Goal: Information Seeking & Learning: Learn about a topic

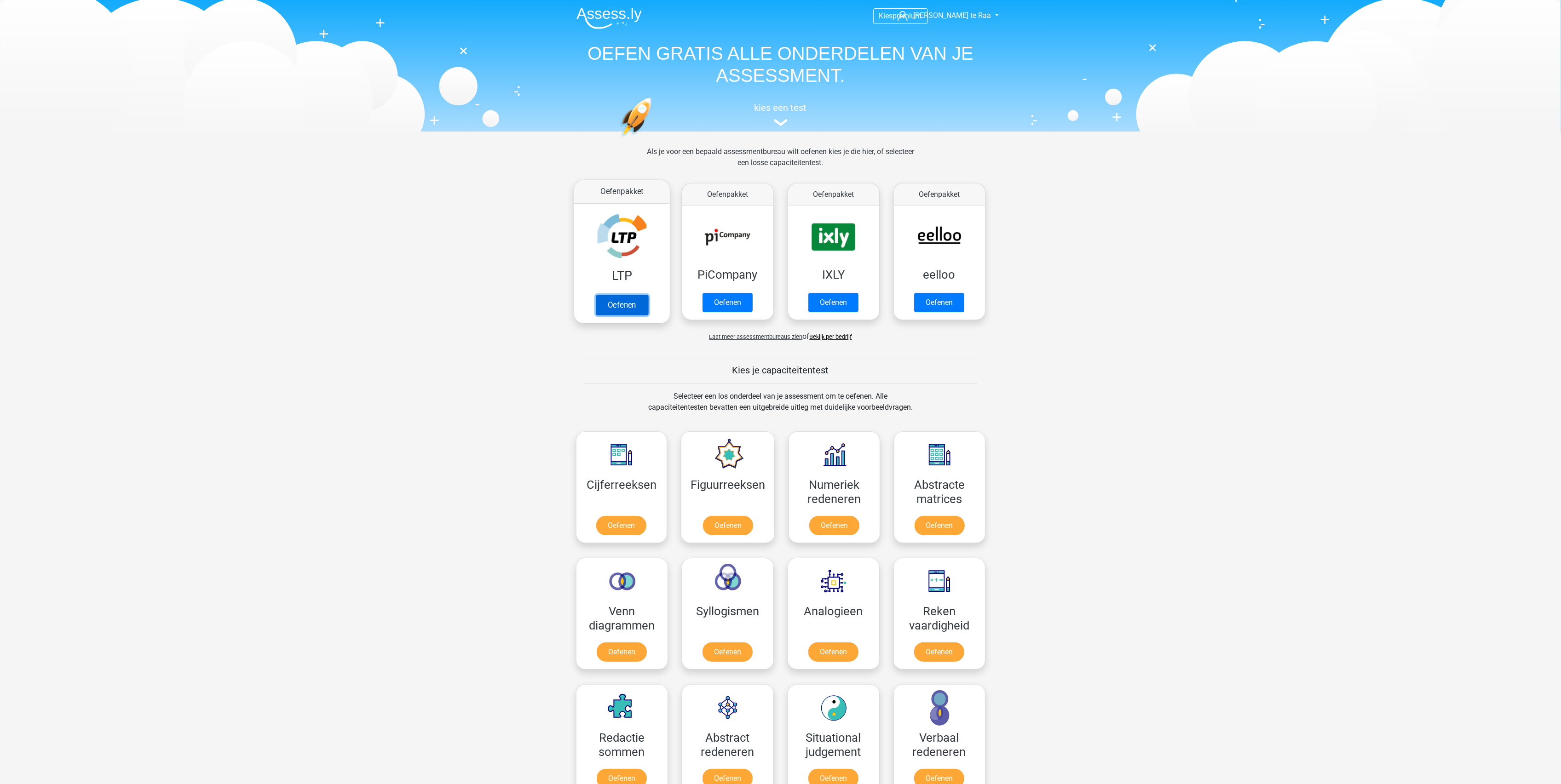
click at [637, 303] on link "Oefenen" at bounding box center [622, 305] width 52 height 20
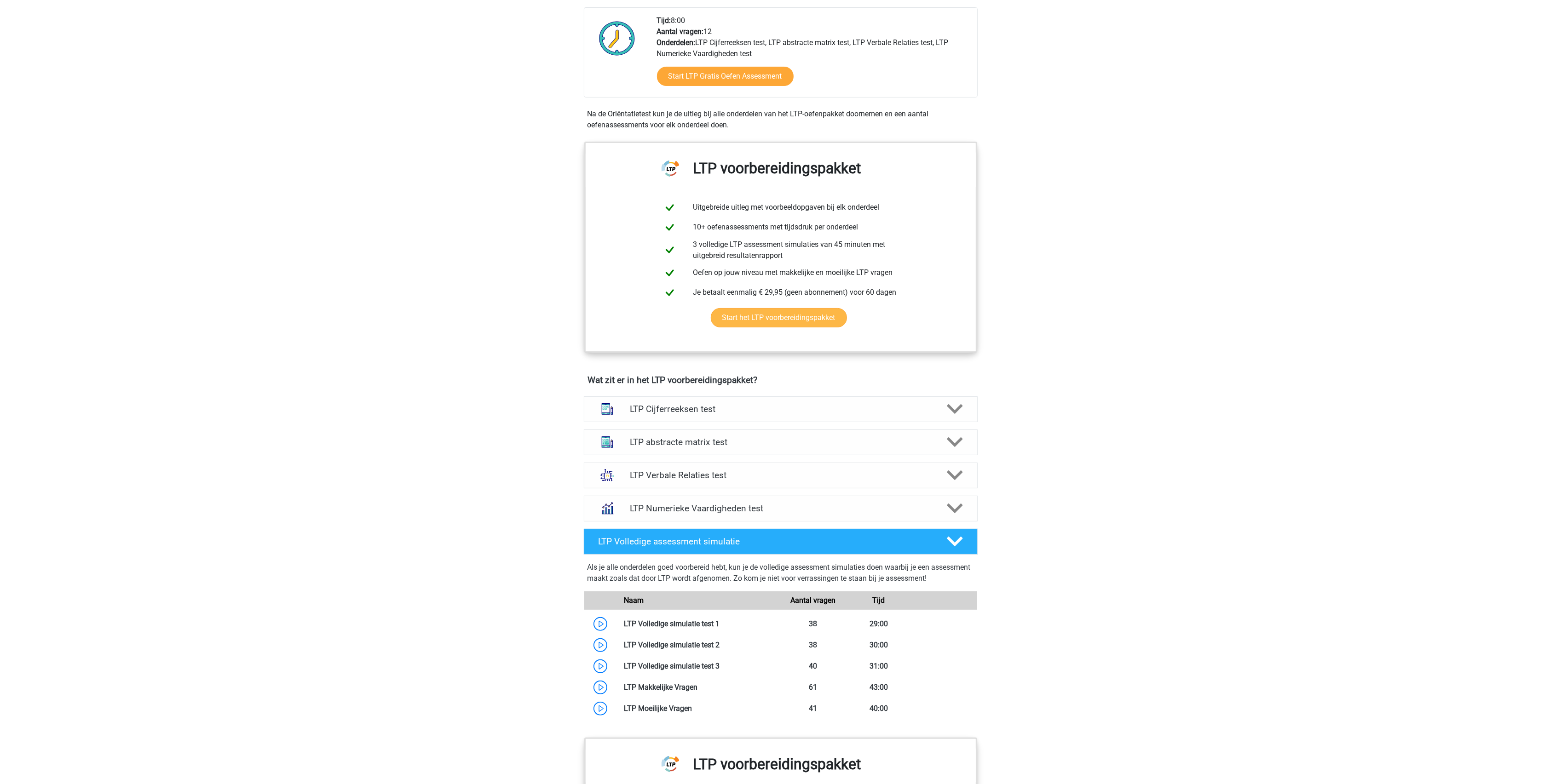
scroll to position [306, 0]
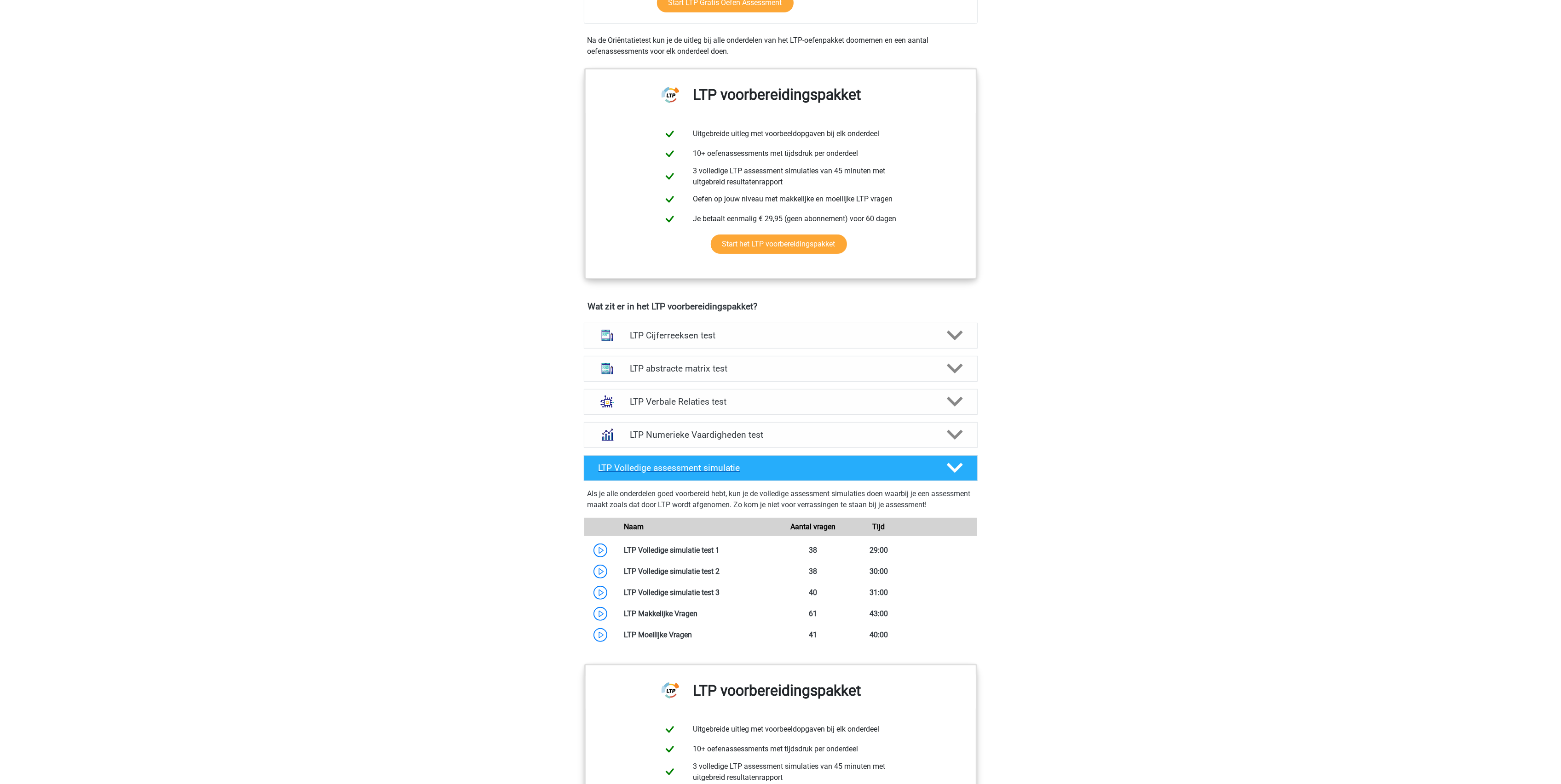
click at [712, 468] on h4 "LTP Volledige assessment simulatie" at bounding box center [765, 467] width 333 height 10
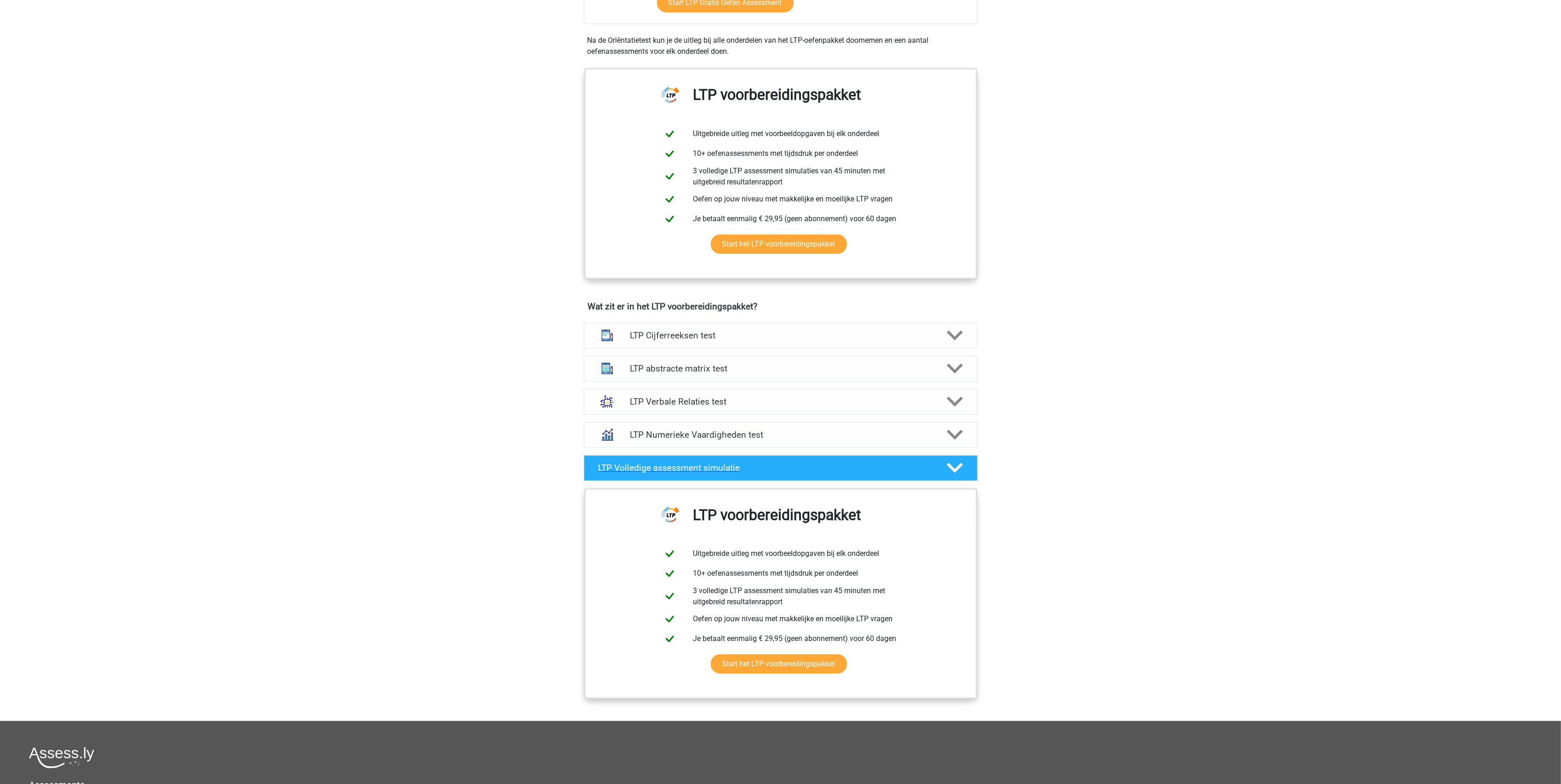
click at [712, 468] on h4 "LTP Volledige assessment simulatie" at bounding box center [765, 467] width 333 height 10
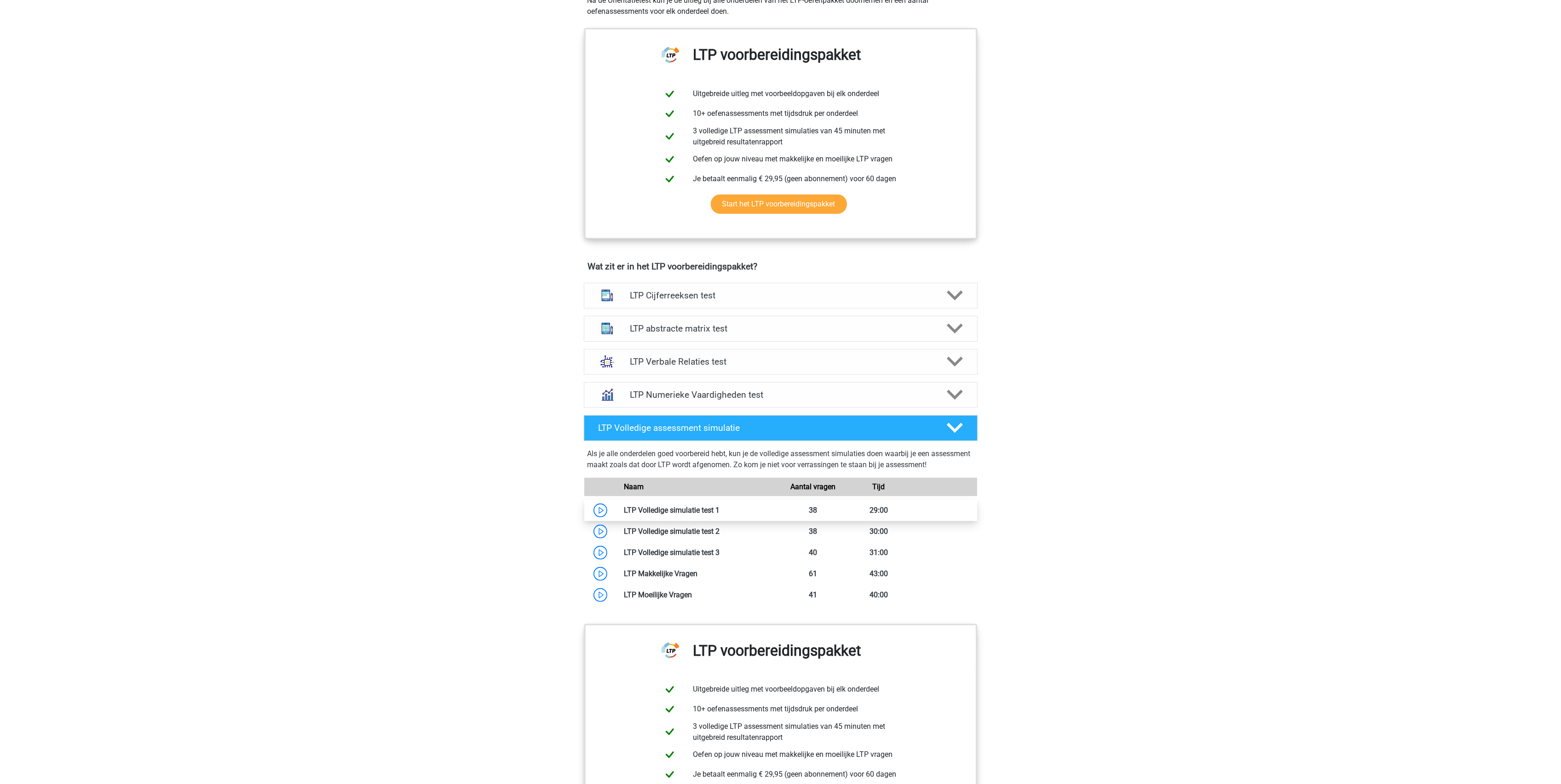
scroll to position [368, 0]
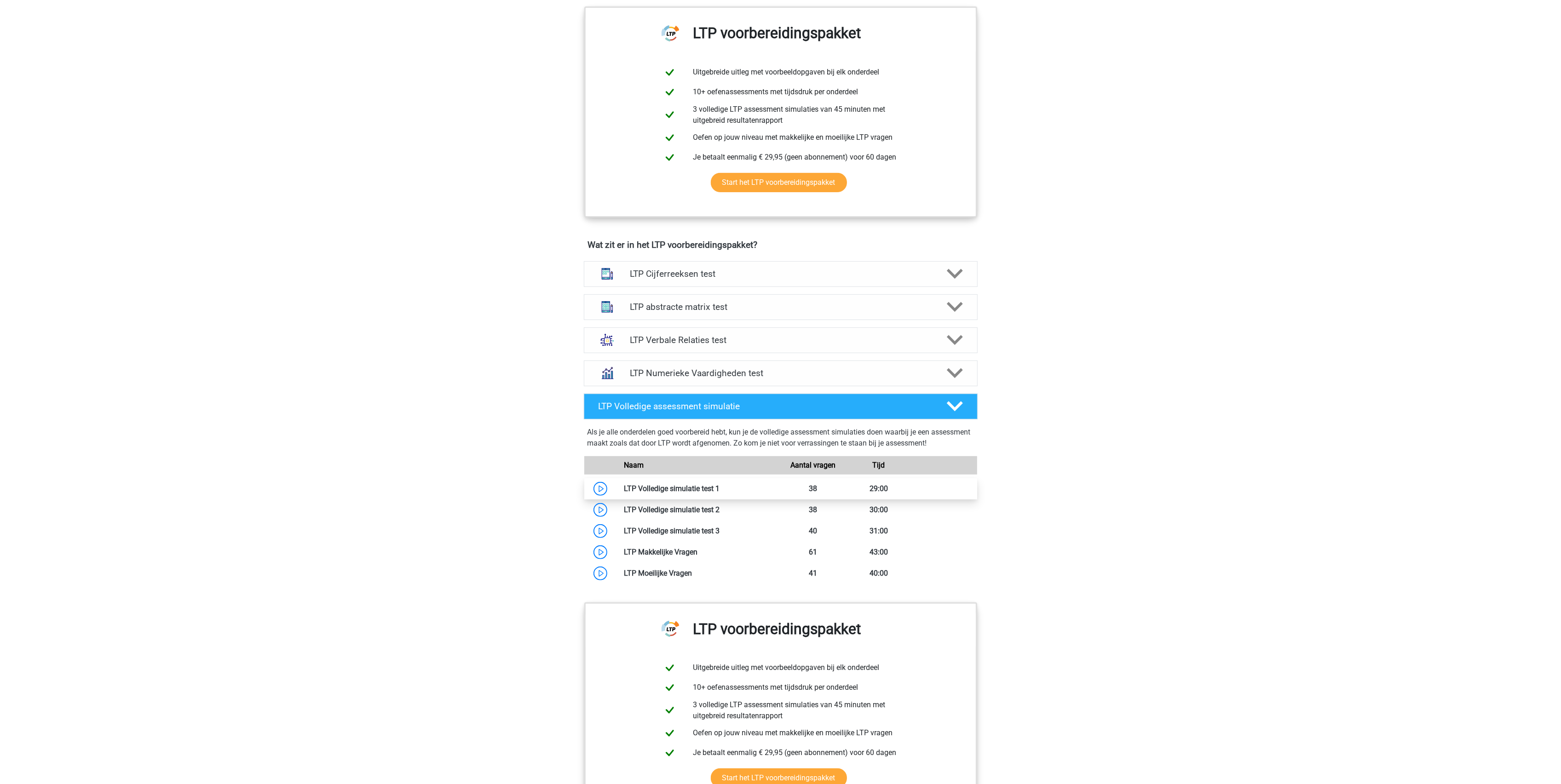
click at [719, 491] on link at bounding box center [719, 489] width 0 height 9
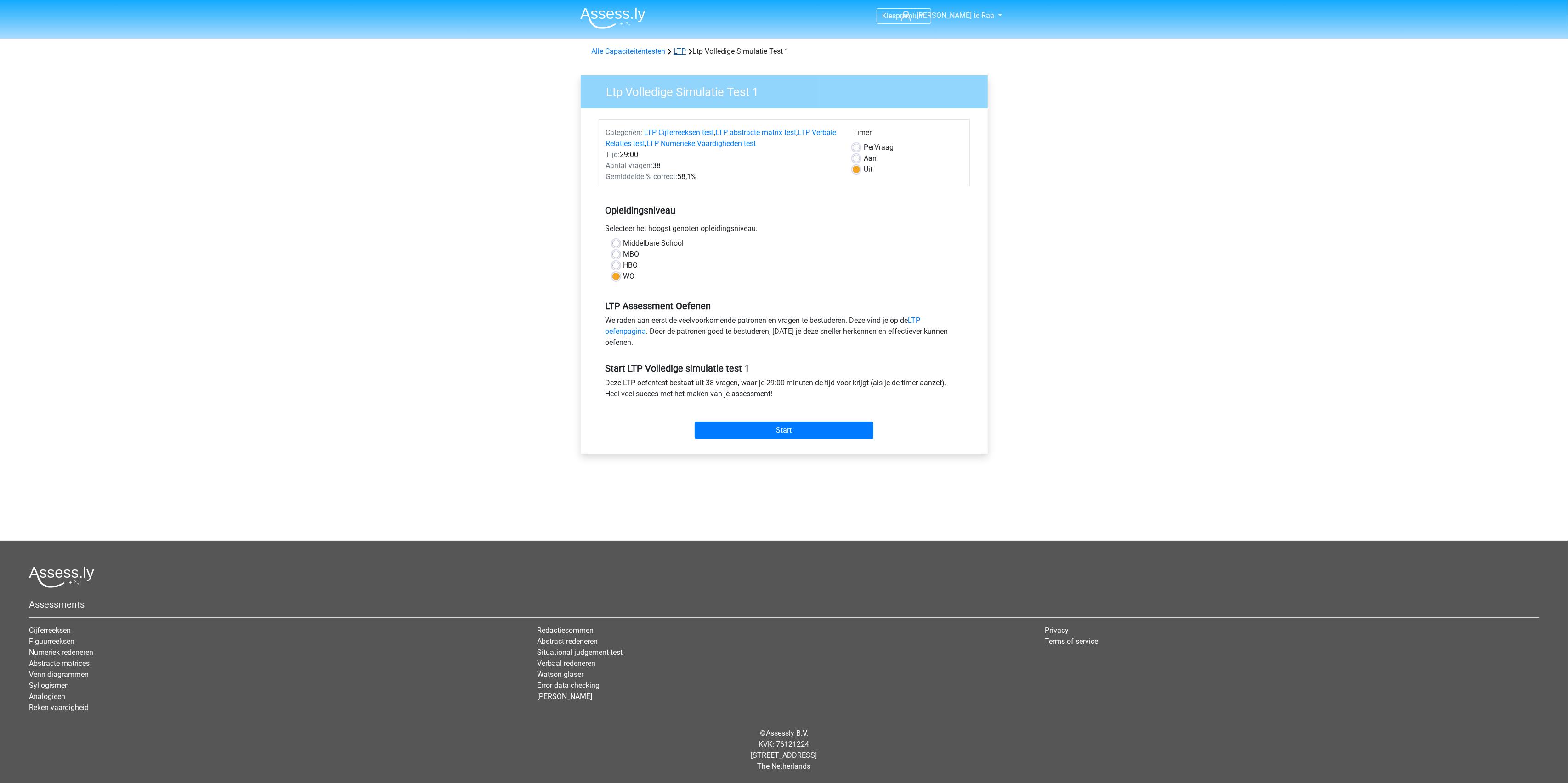
click at [682, 55] on link "LTP" at bounding box center [680, 51] width 12 height 9
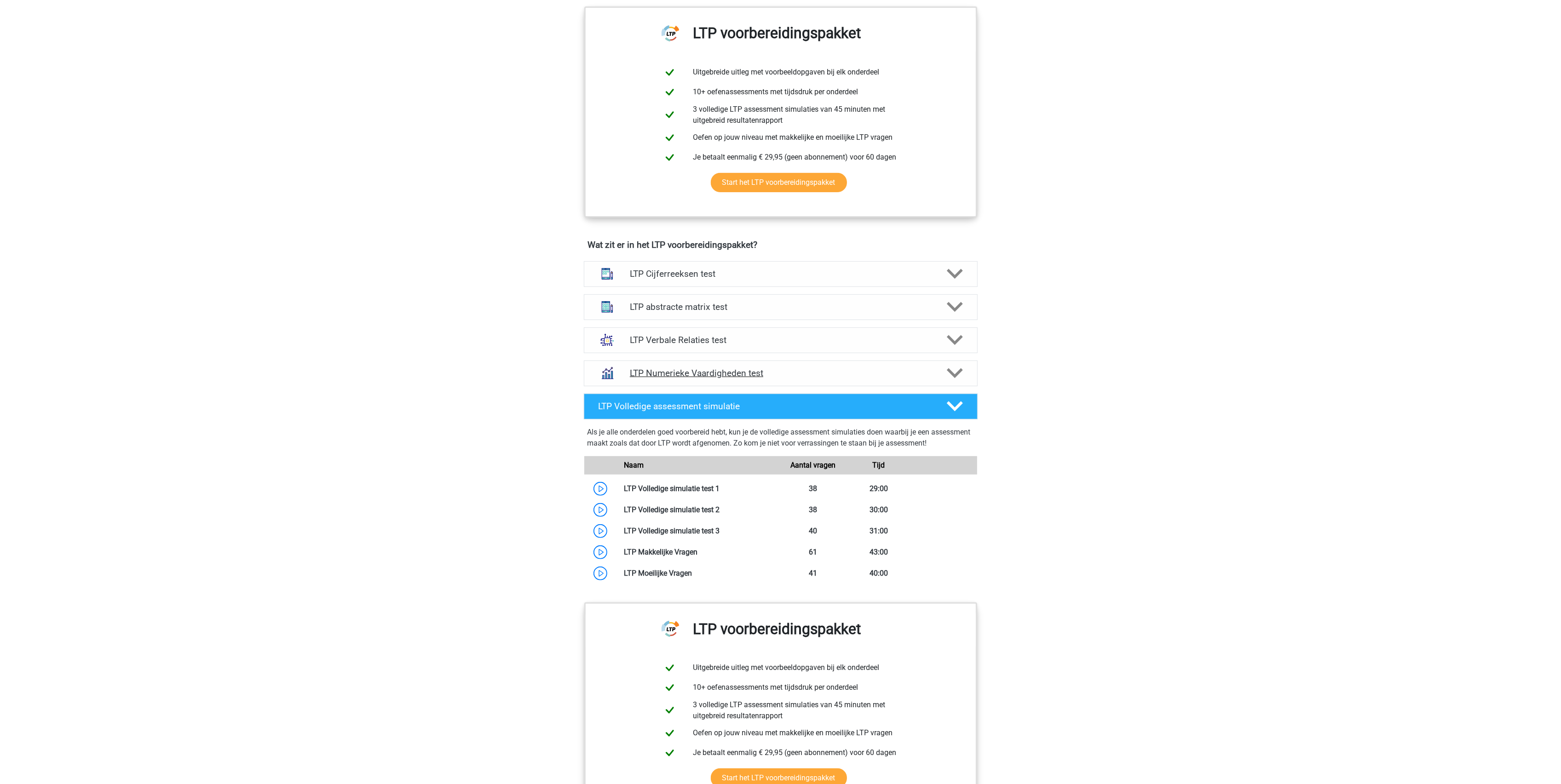
scroll to position [368, 0]
click at [699, 372] on h4 "LTP Numerieke Vaardigheden test" at bounding box center [780, 373] width 301 height 10
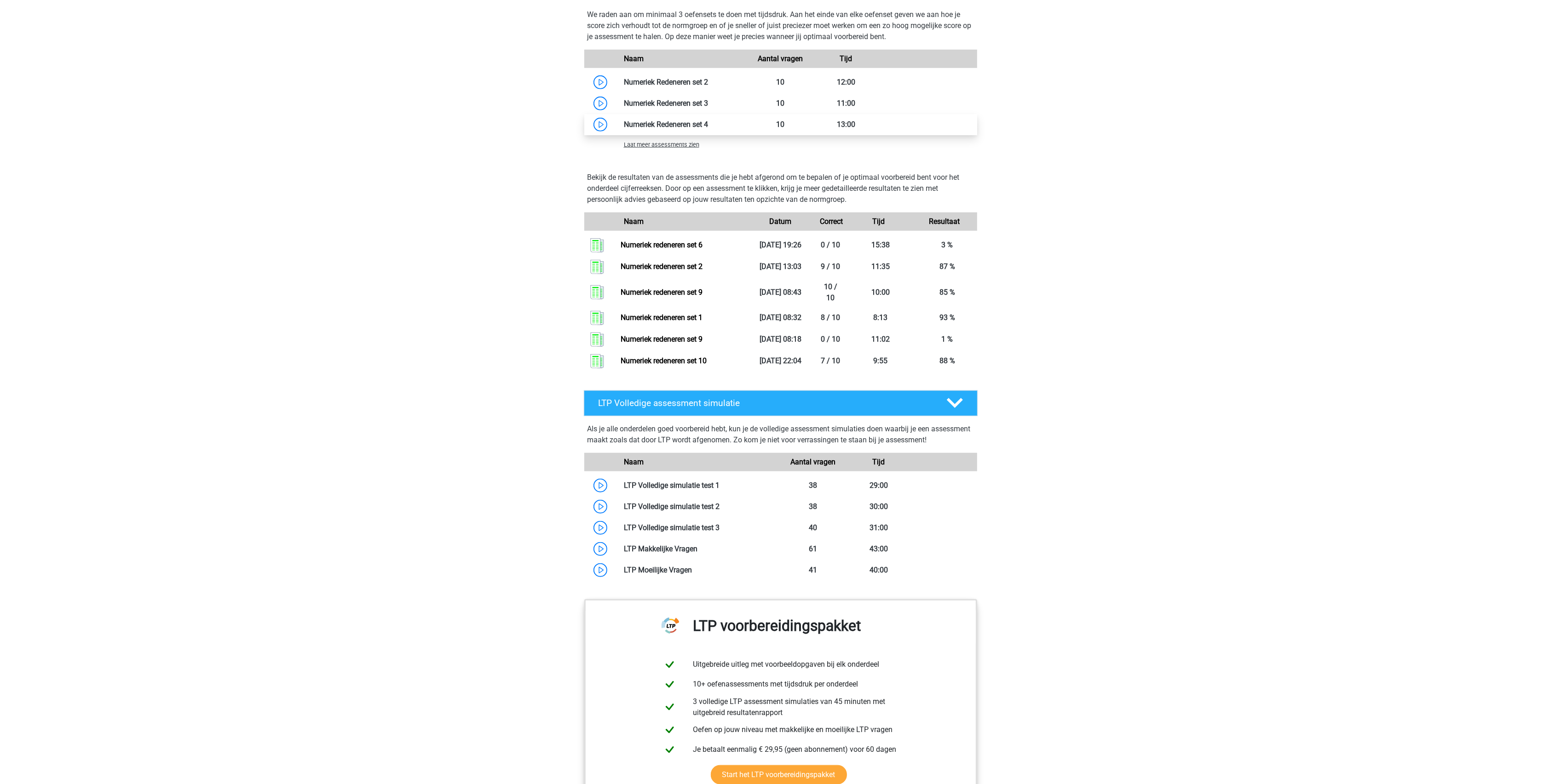
scroll to position [920, 0]
click at [648, 153] on div "Laat meer assessments zien" at bounding box center [781, 145] width 393 height 18
click at [647, 142] on span "Laat meer assessments zien" at bounding box center [661, 145] width 76 height 7
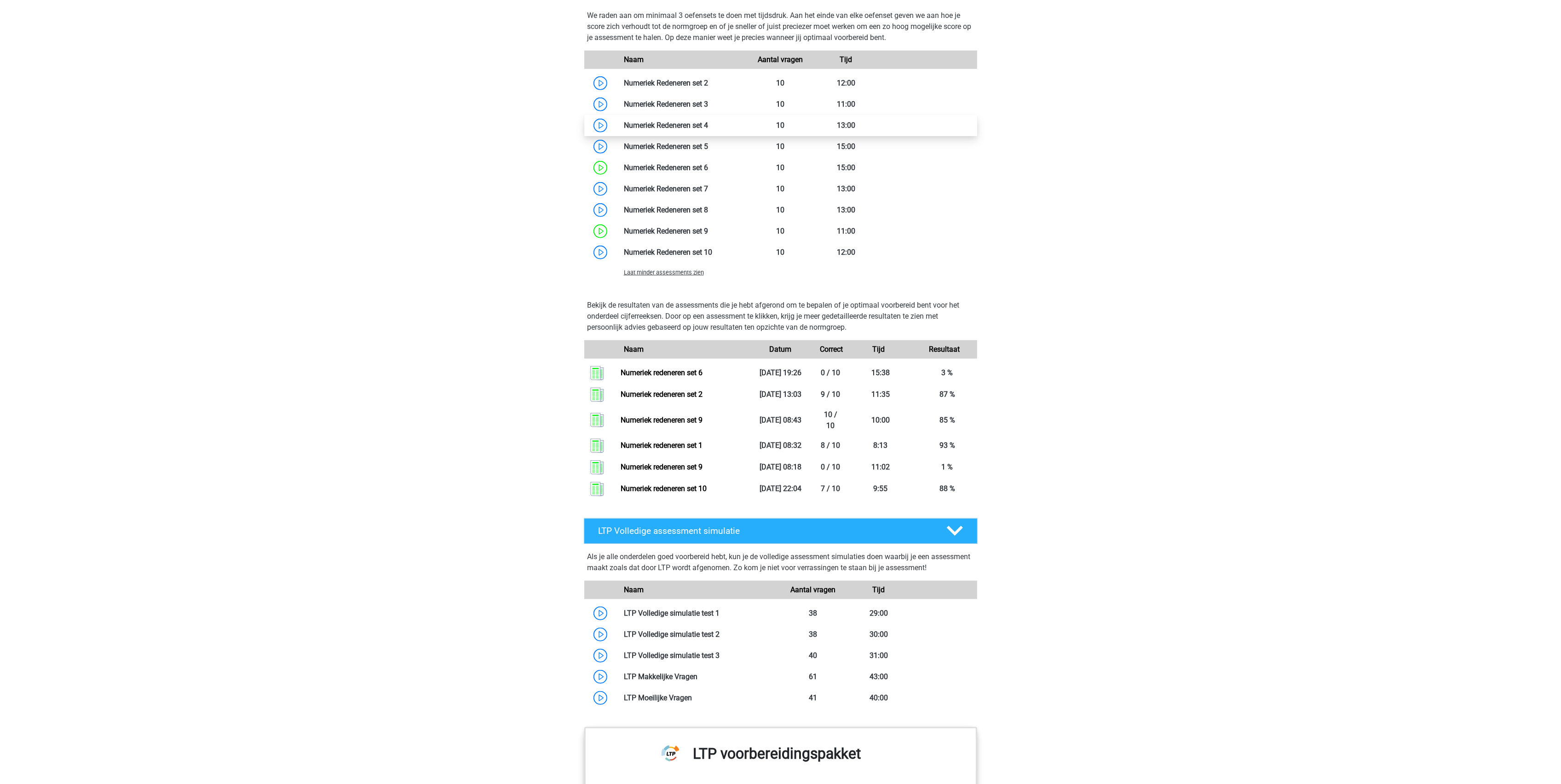
click at [708, 130] on link at bounding box center [708, 125] width 0 height 9
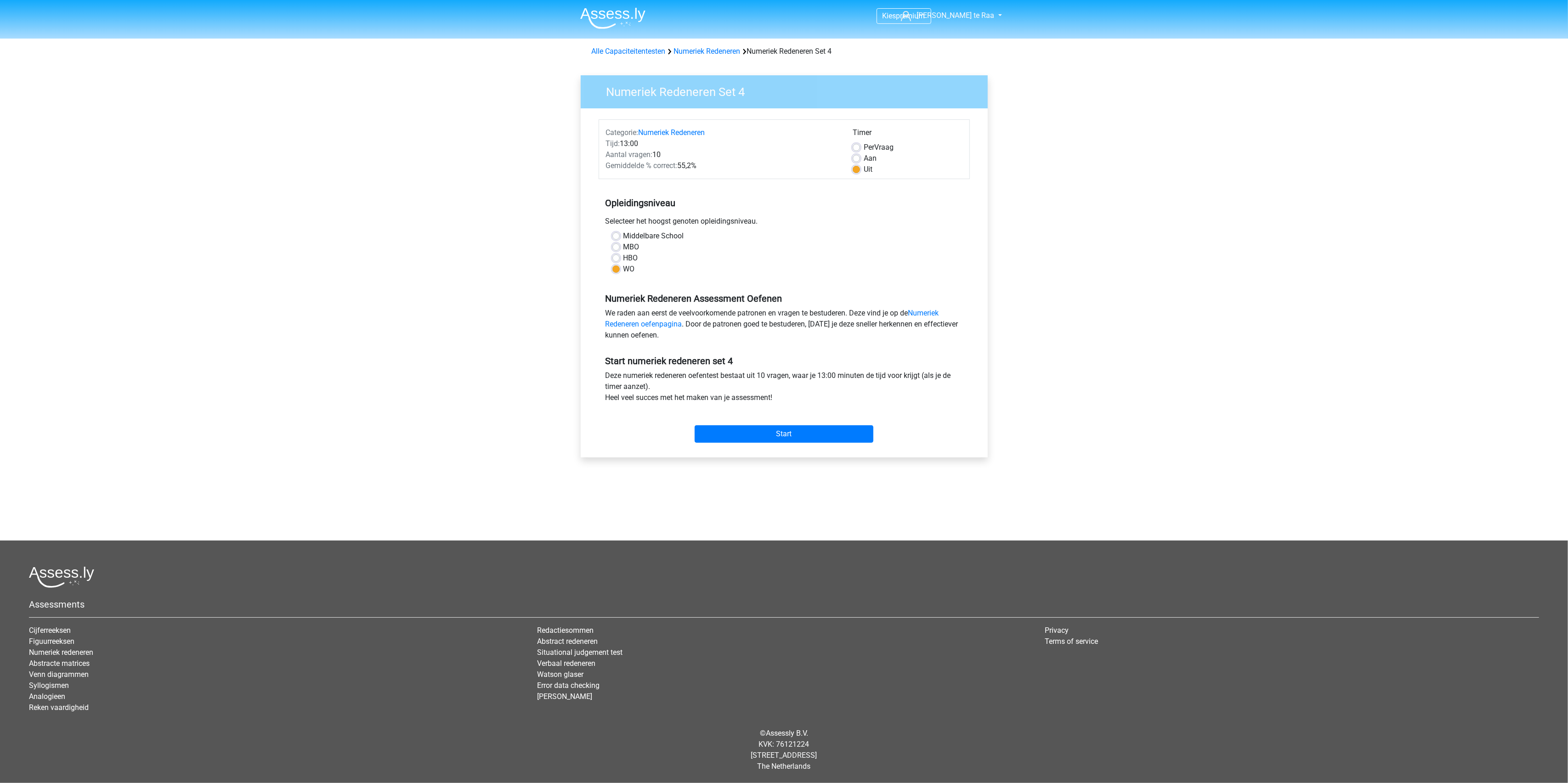
click at [864, 149] on label "Per Vraag" at bounding box center [878, 147] width 30 height 11
click at [856, 149] on input "Per Vraag" at bounding box center [856, 146] width 7 height 9
radio input "true"
click at [783, 427] on input "Start" at bounding box center [784, 434] width 179 height 18
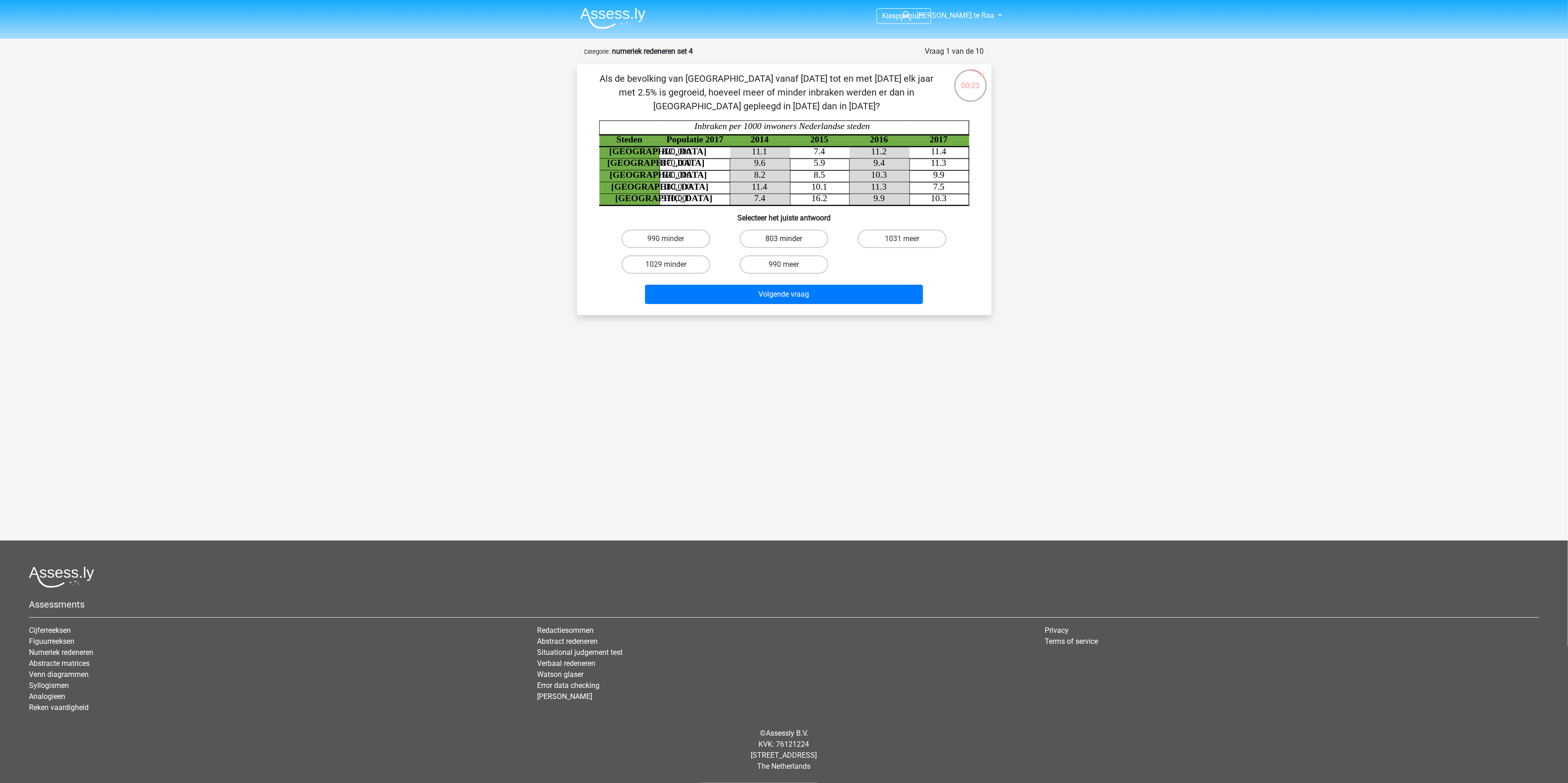
click at [765, 243] on label "803 minder" at bounding box center [784, 238] width 89 height 18
click at [784, 243] on input "803 minder" at bounding box center [787, 242] width 6 height 6
radio input "true"
click at [781, 294] on button "Volgende vraag" at bounding box center [784, 294] width 278 height 19
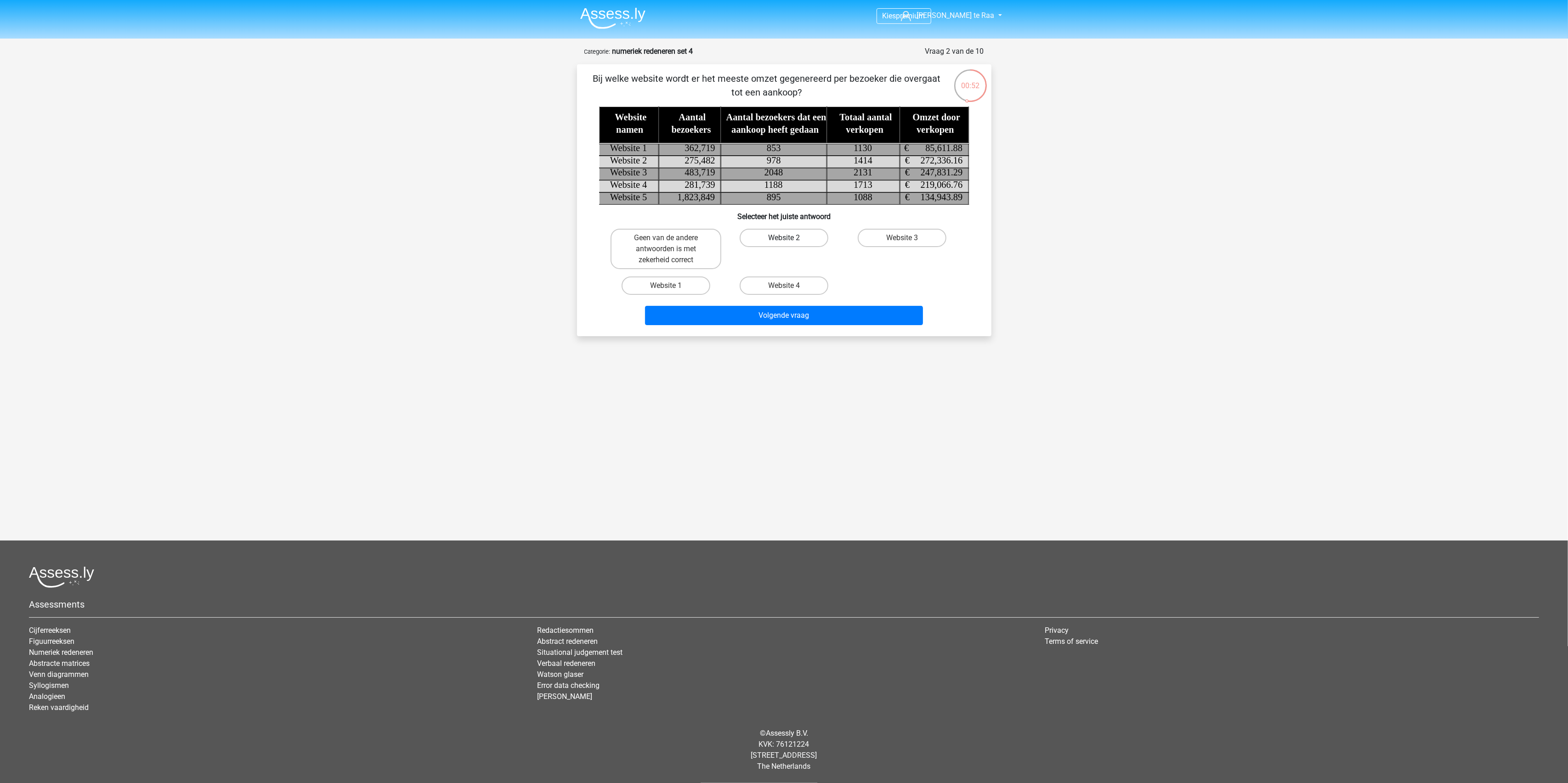
click at [791, 240] on label "Website 2" at bounding box center [784, 238] width 89 height 18
click at [789, 240] on input "Website 2" at bounding box center [787, 241] width 6 height 6
radio input "true"
click at [756, 316] on button "Volgende vraag" at bounding box center [784, 316] width 278 height 19
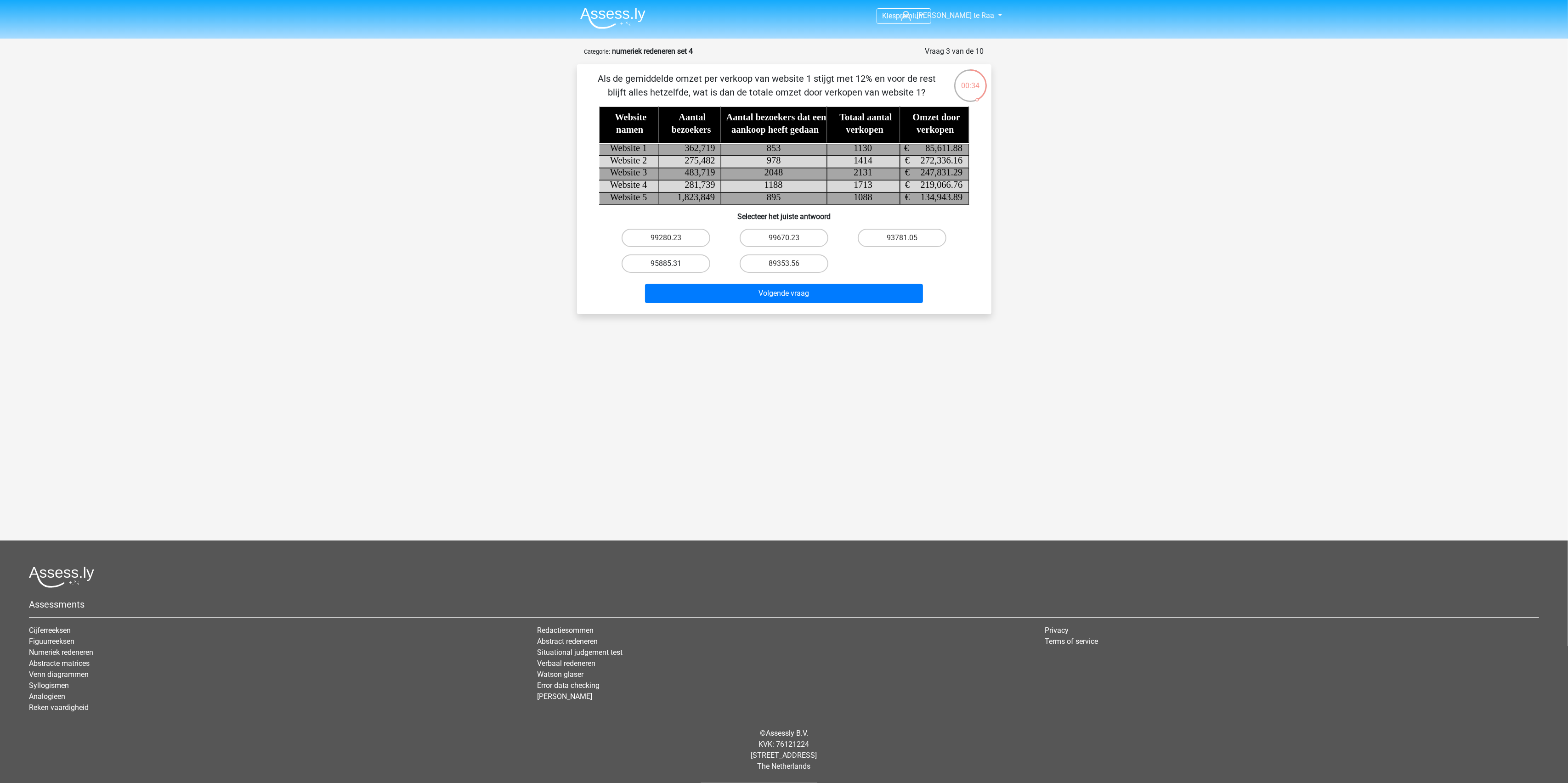
click at [678, 263] on label "95885.31" at bounding box center [666, 263] width 89 height 18
click at [671, 263] on input "95885.31" at bounding box center [669, 266] width 6 height 6
radio input "true"
click at [796, 294] on button "Volgende vraag" at bounding box center [784, 293] width 278 height 19
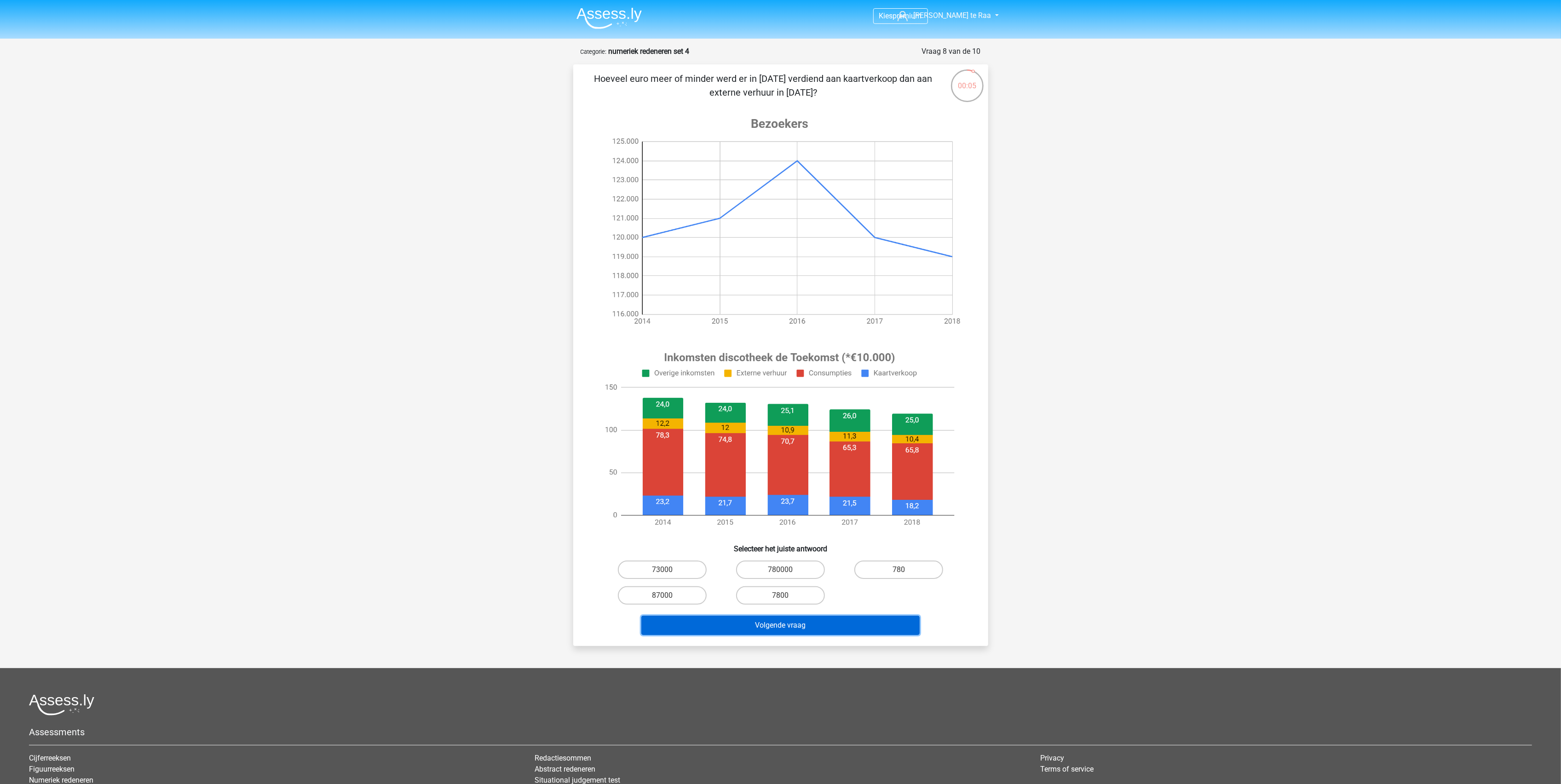
click at [721, 626] on button "Volgende vraag" at bounding box center [780, 626] width 279 height 19
click at [679, 569] on label "73000" at bounding box center [663, 570] width 89 height 18
click at [668, 570] on input "73000" at bounding box center [665, 573] width 6 height 6
radio input "true"
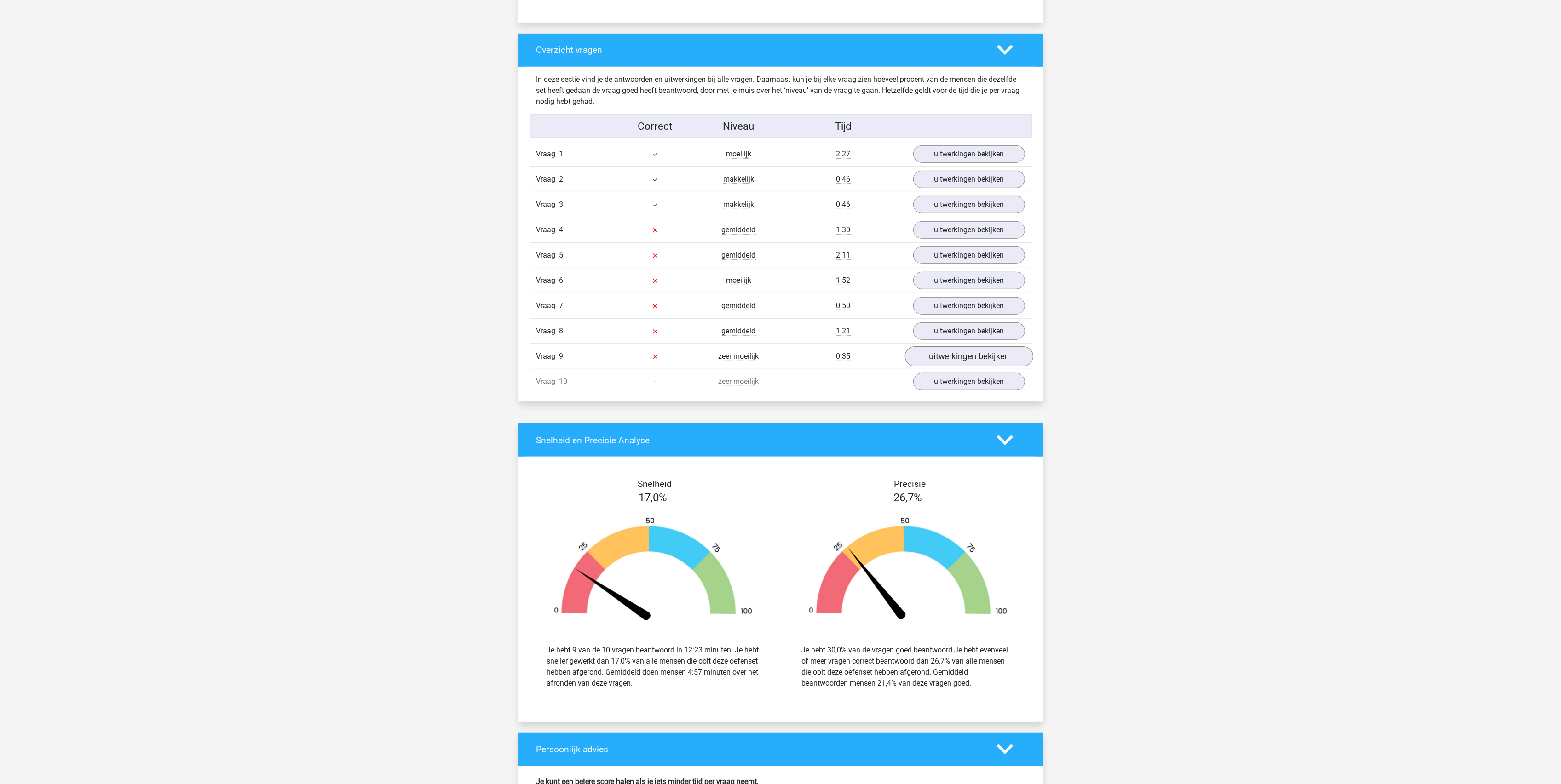
scroll to position [661, 0]
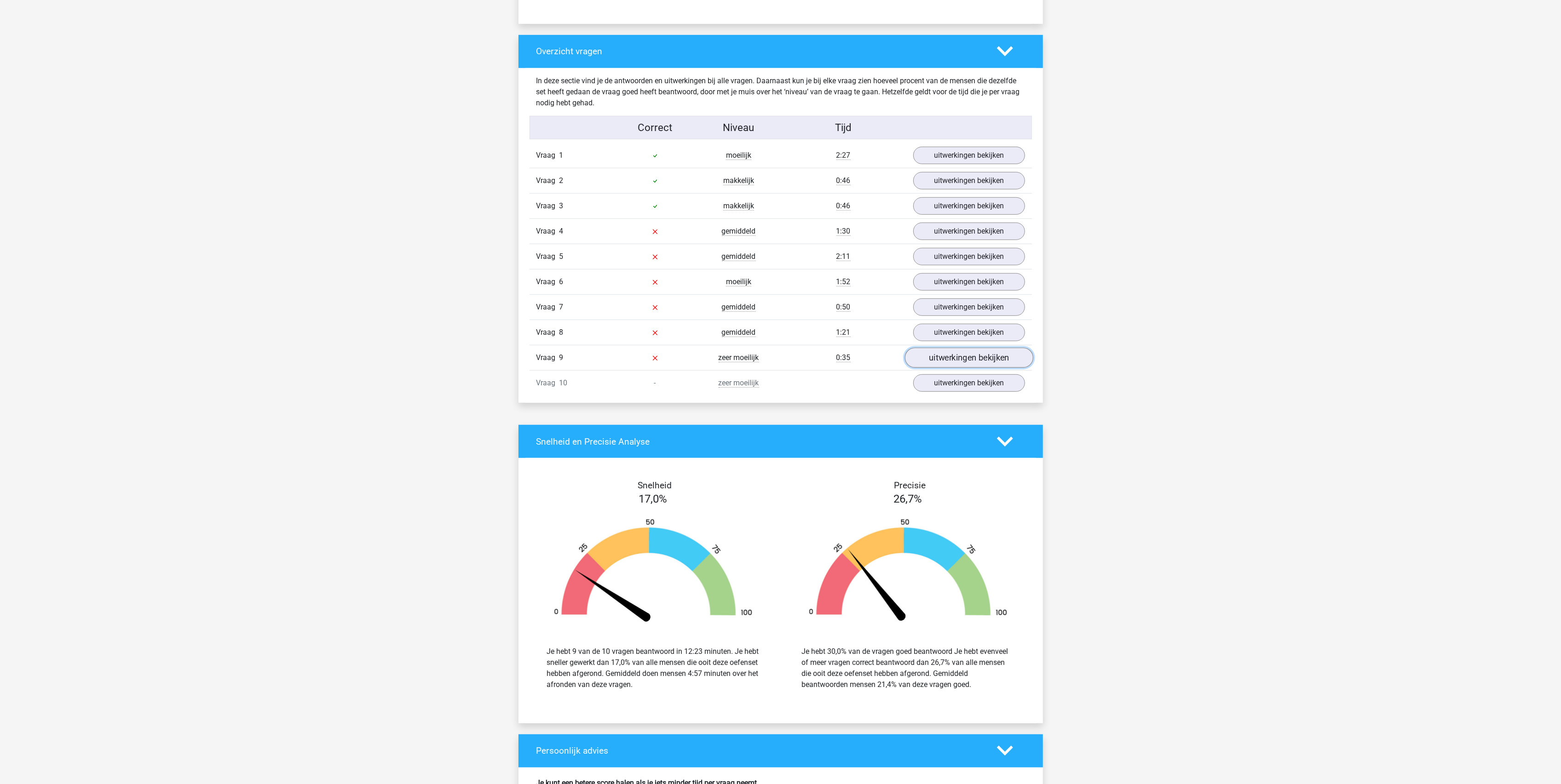
click at [953, 366] on link "uitwerkingen bekijken" at bounding box center [969, 358] width 129 height 20
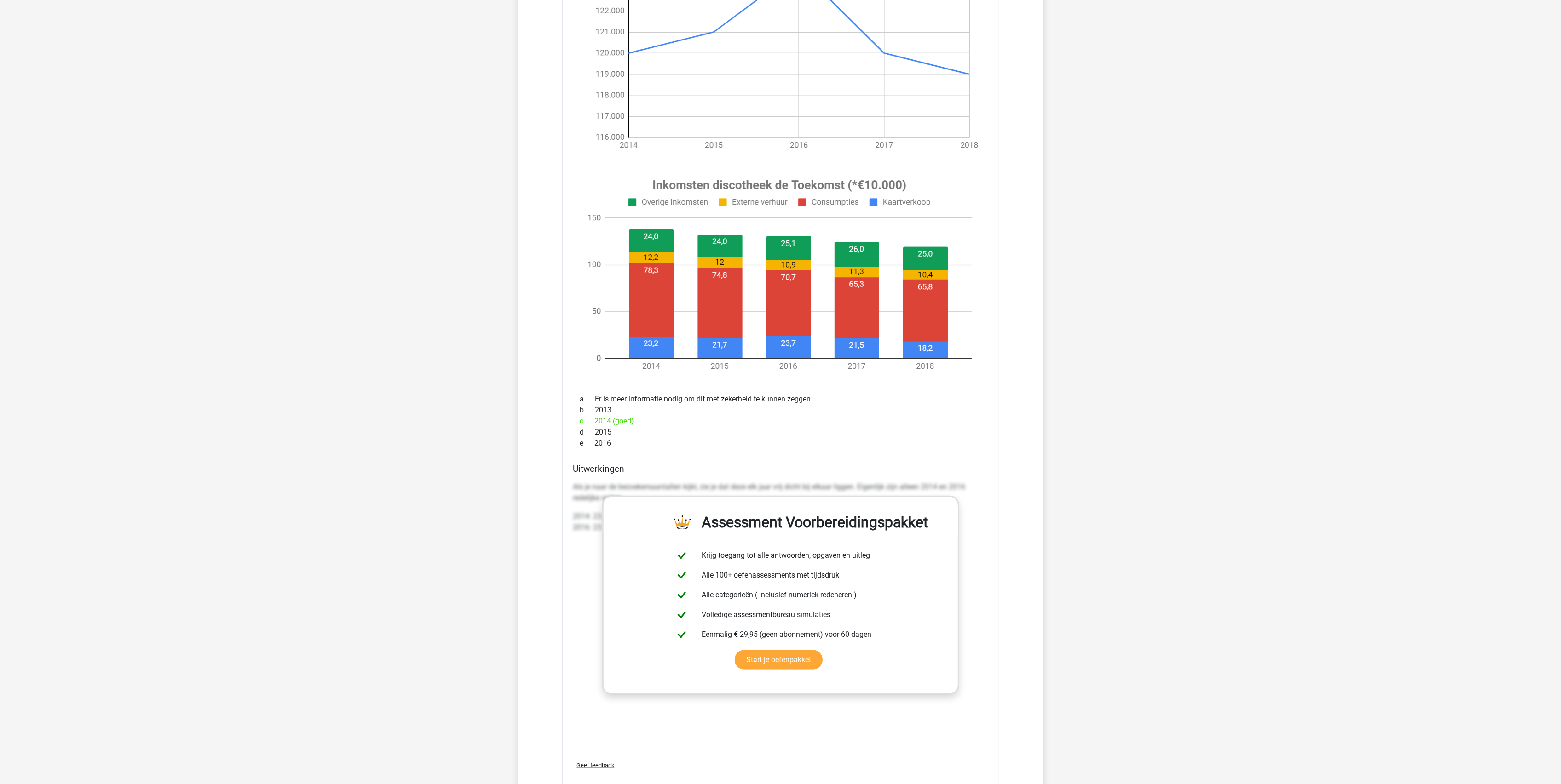
scroll to position [784, 0]
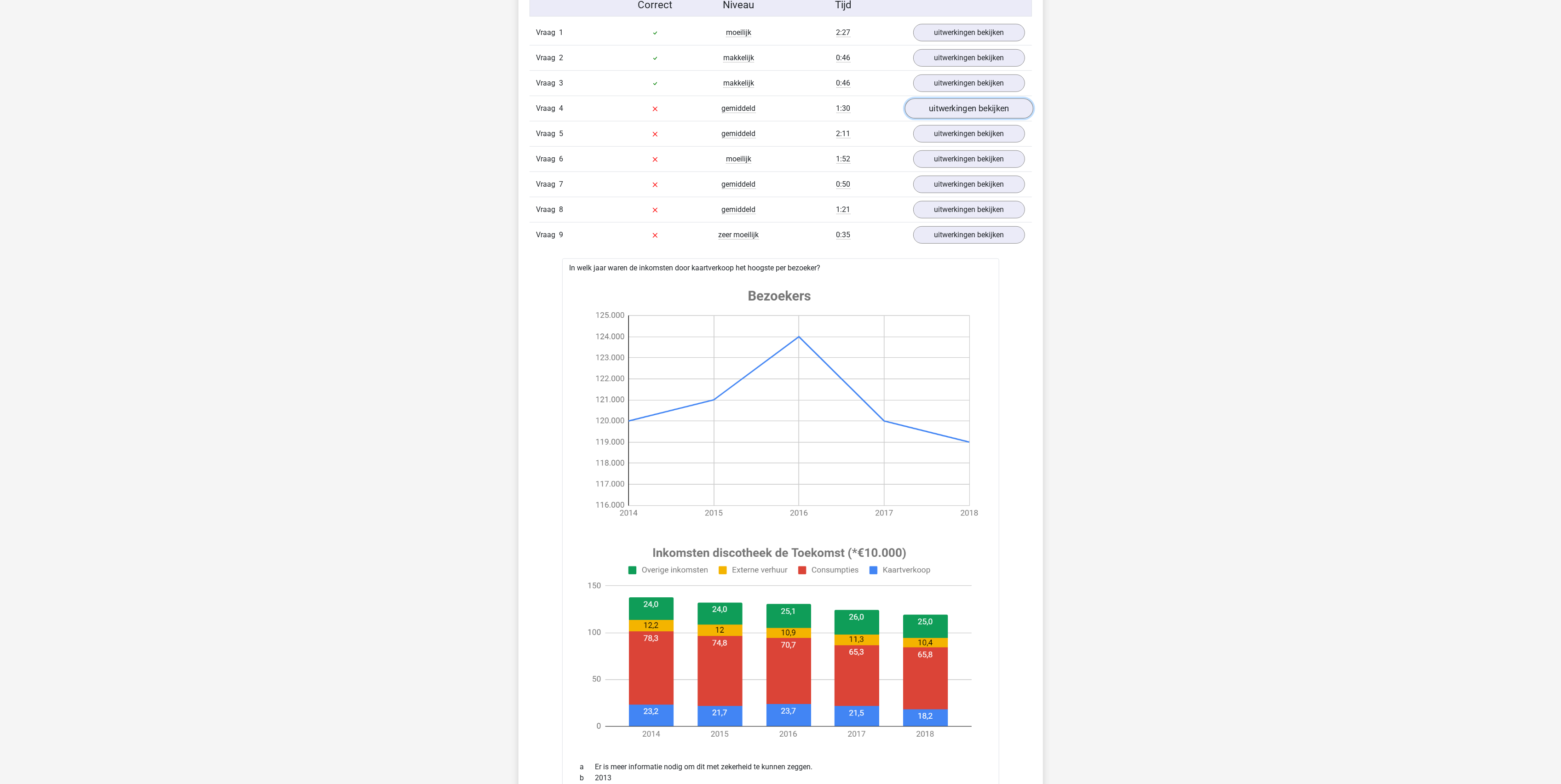
click at [959, 113] on link "uitwerkingen bekijken" at bounding box center [969, 108] width 129 height 20
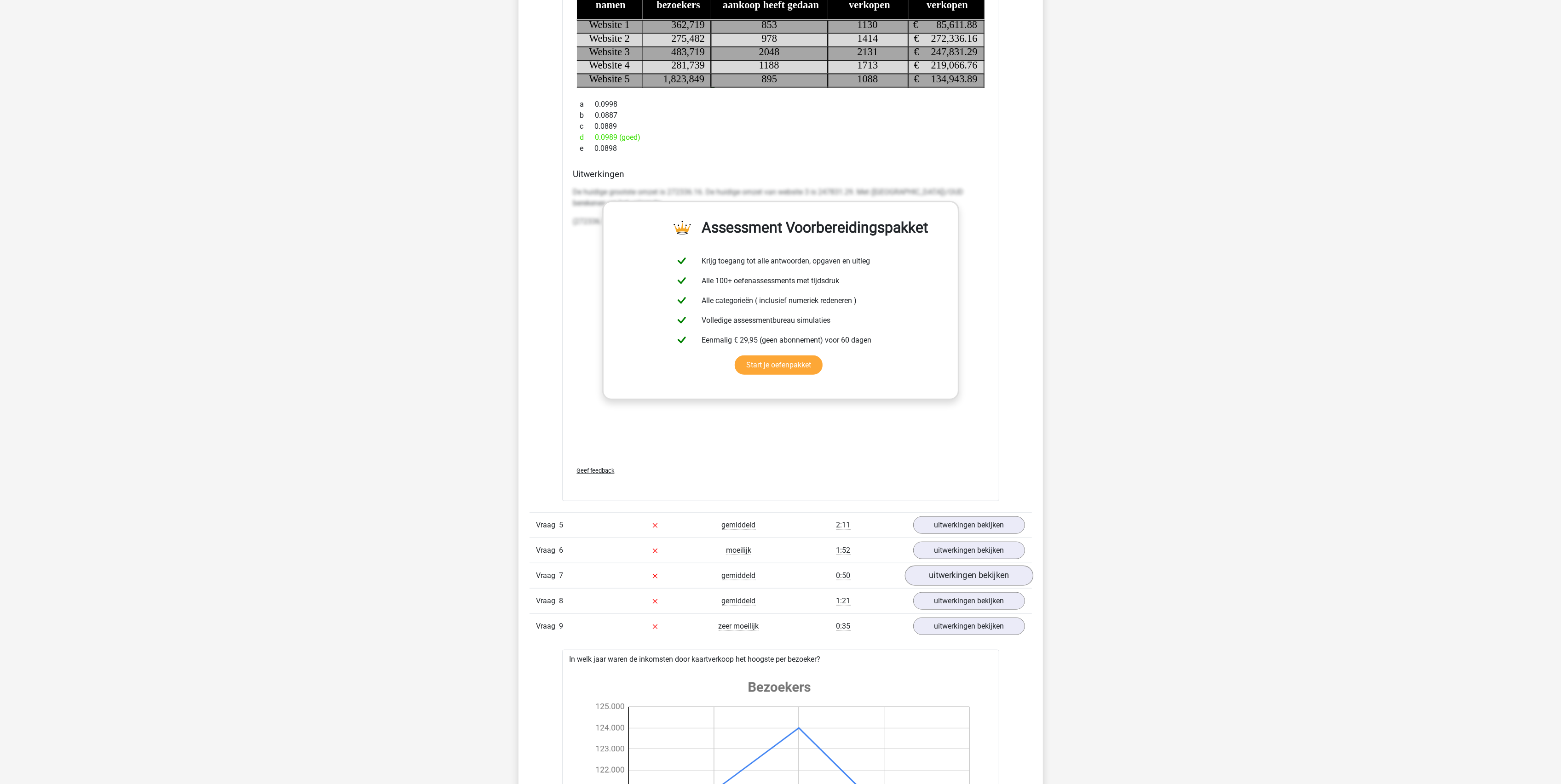
scroll to position [968, 0]
click at [956, 532] on link "uitwerkingen bekijken" at bounding box center [969, 523] width 129 height 20
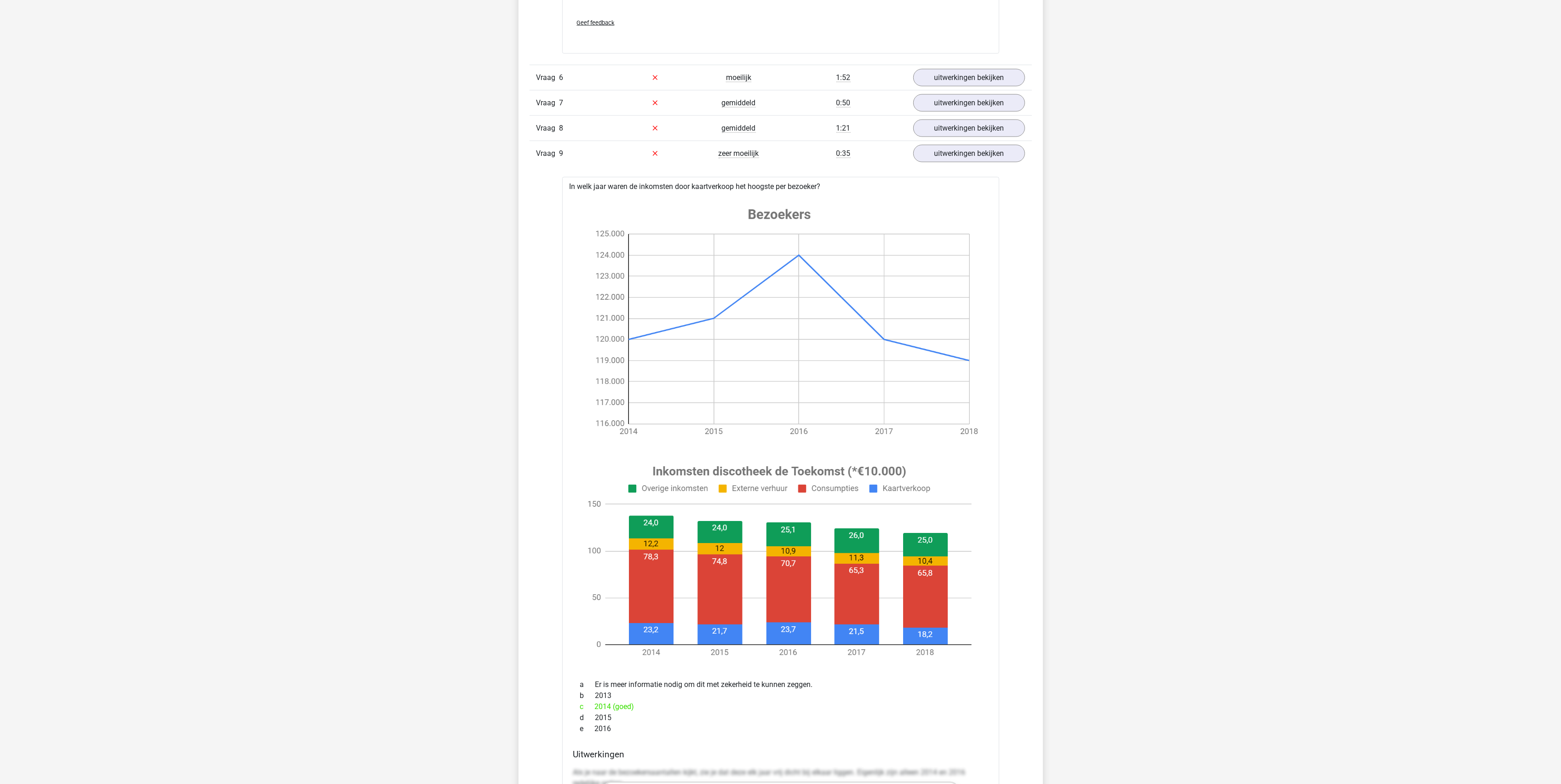
scroll to position [2010, 0]
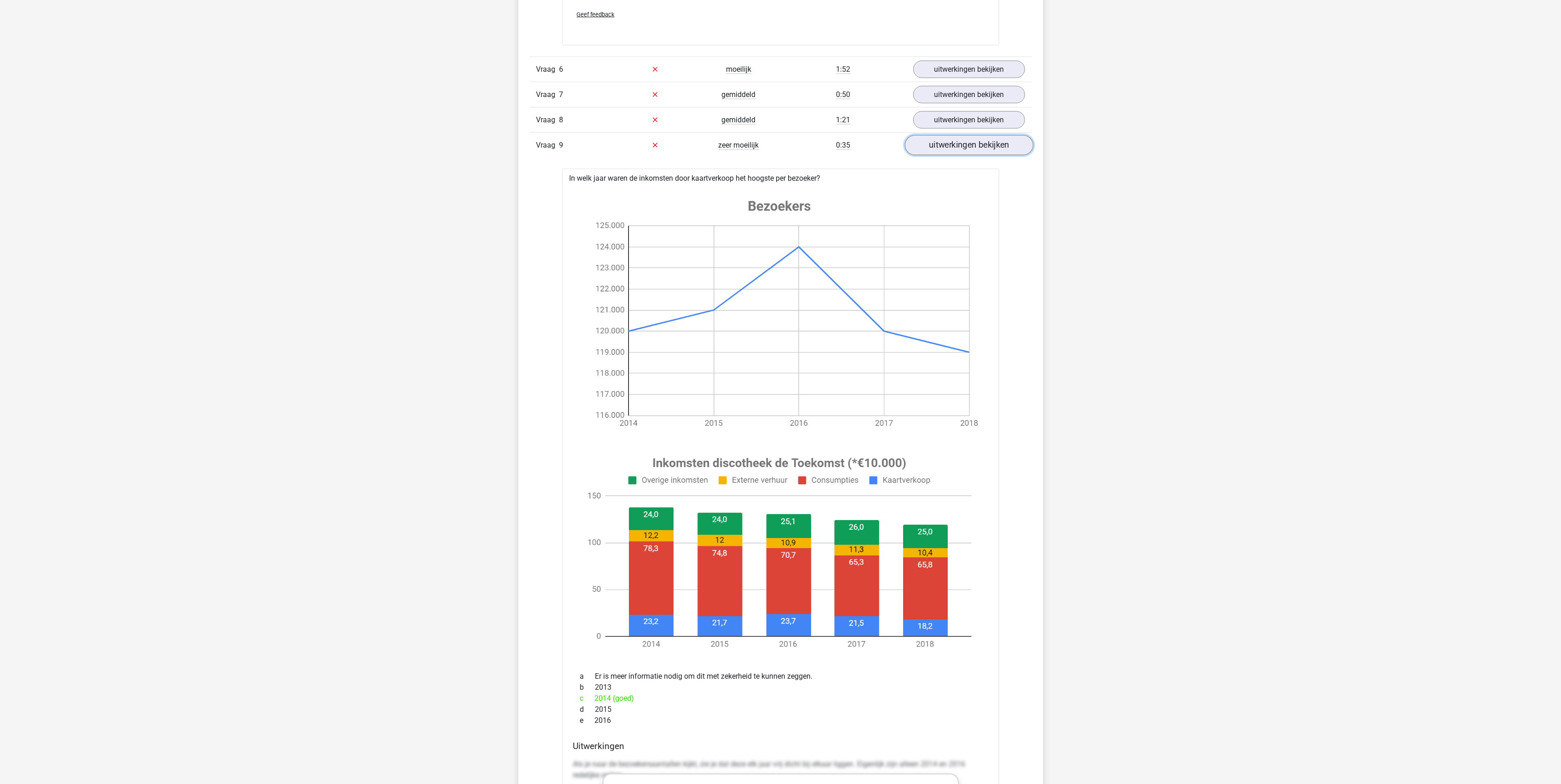
click at [952, 152] on link "uitwerkingen bekijken" at bounding box center [969, 145] width 129 height 20
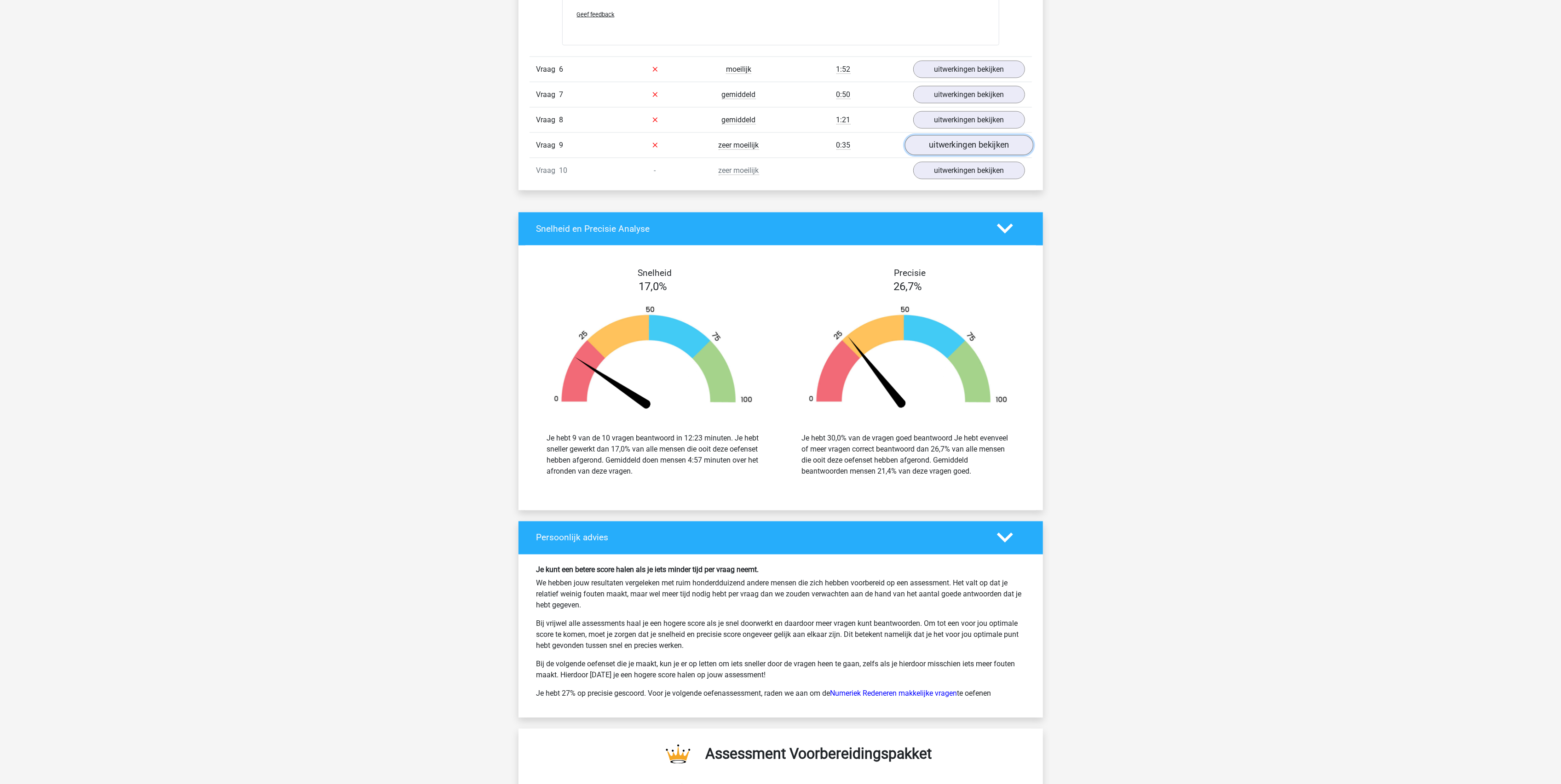
click at [952, 152] on link "uitwerkingen bekijken" at bounding box center [969, 145] width 129 height 20
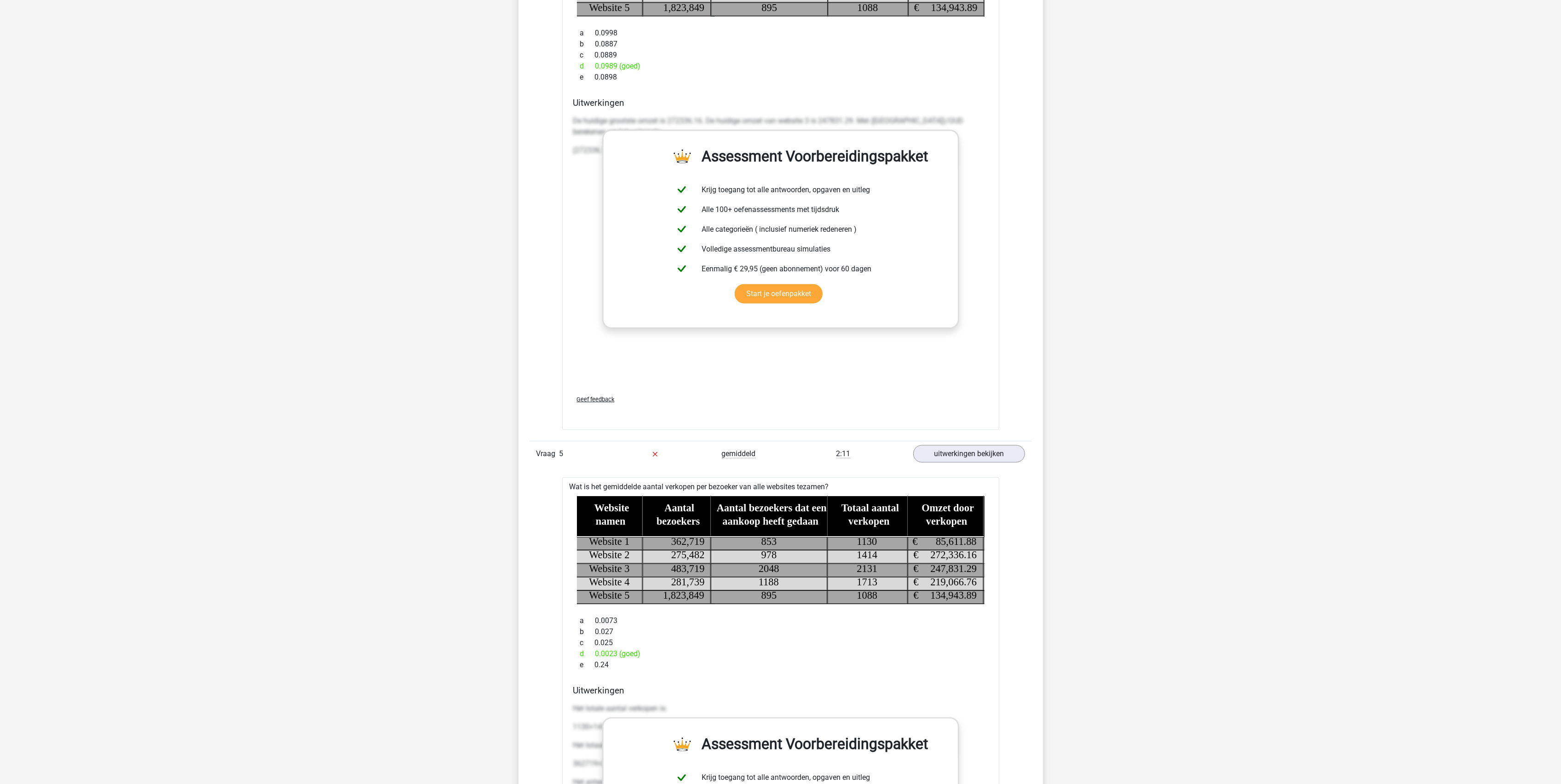
scroll to position [722, 0]
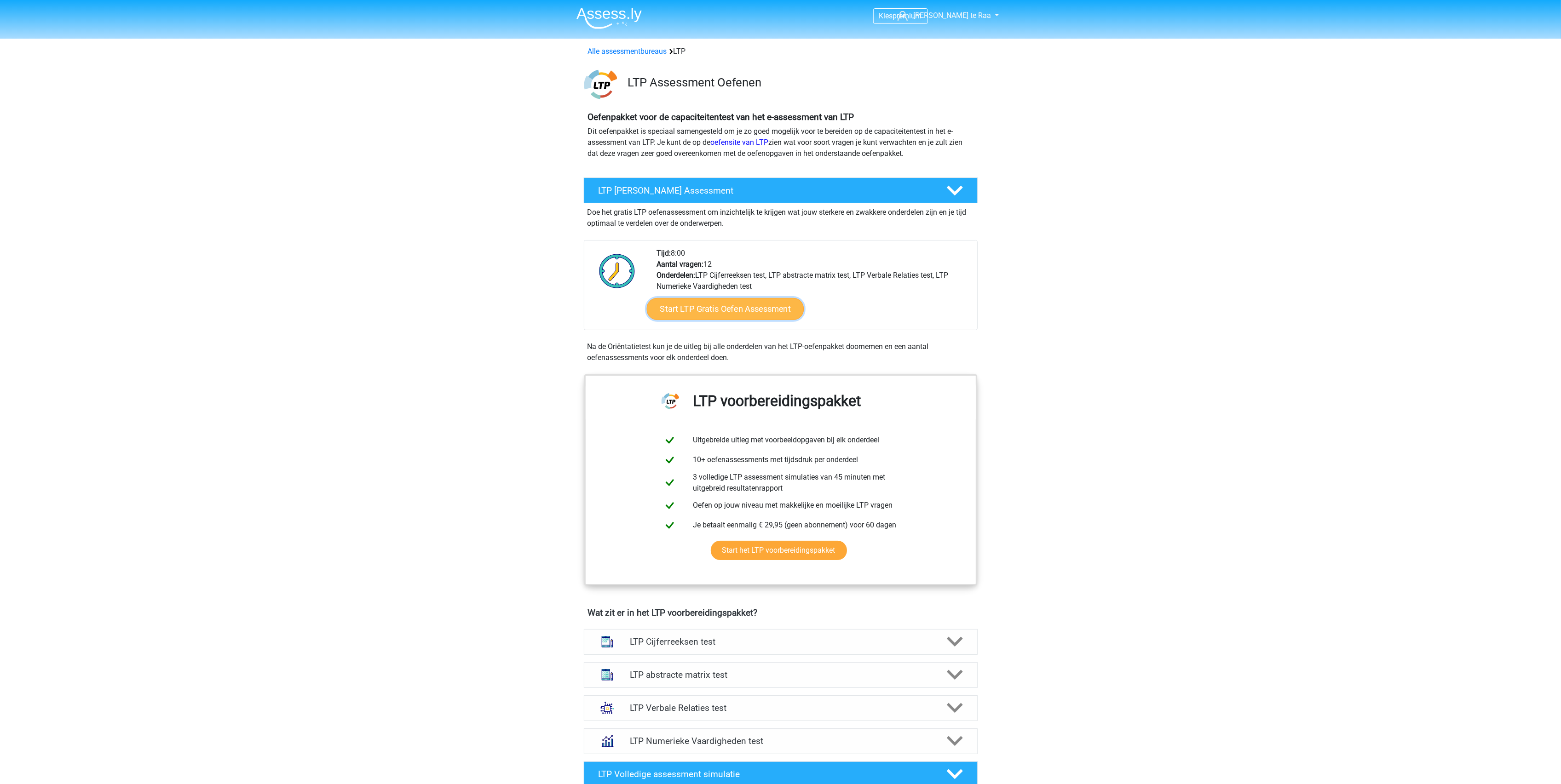
click at [720, 309] on link "Start LTP Gratis Oefen Assessment" at bounding box center [725, 309] width 157 height 22
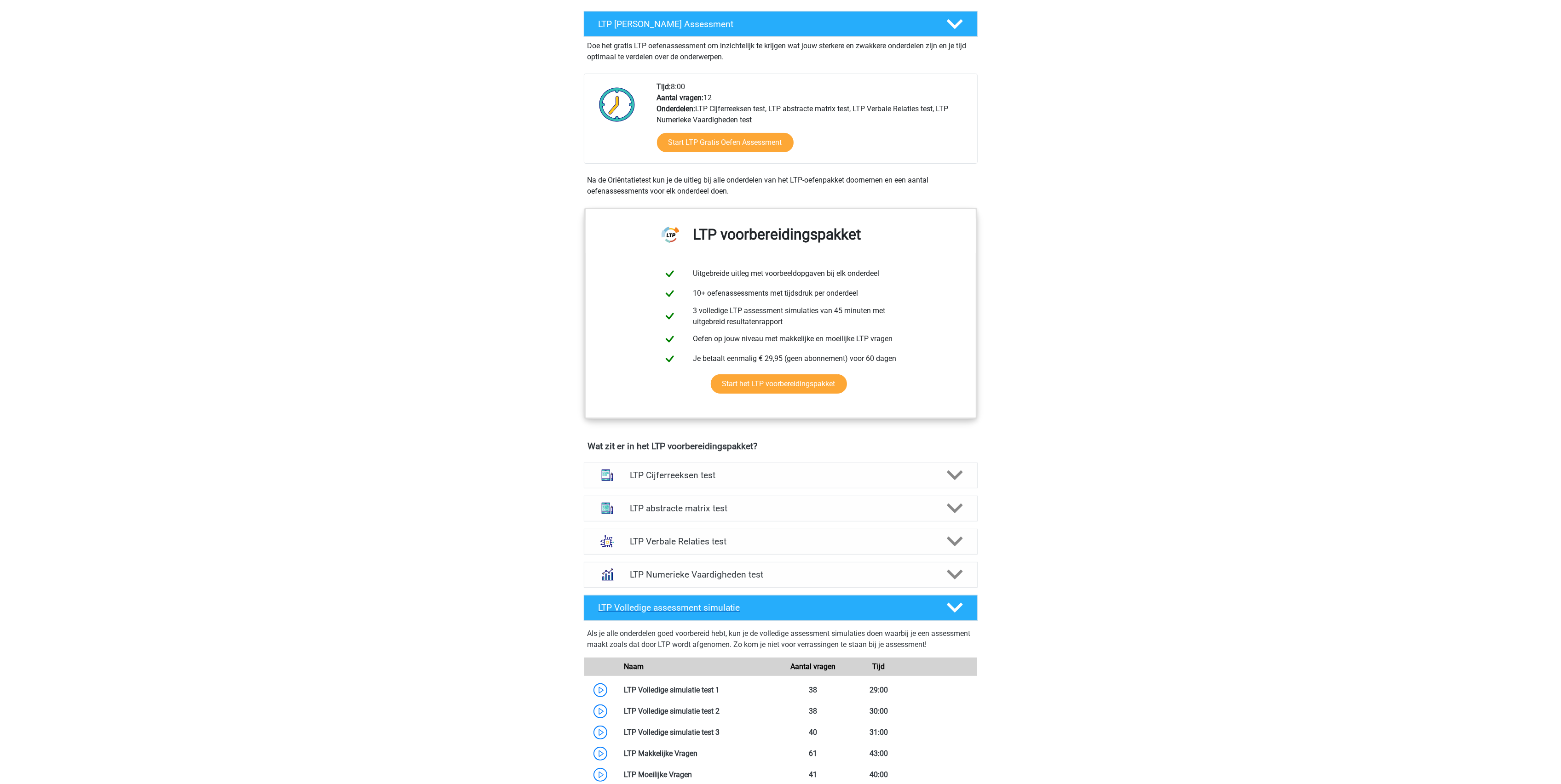
scroll to position [184, 0]
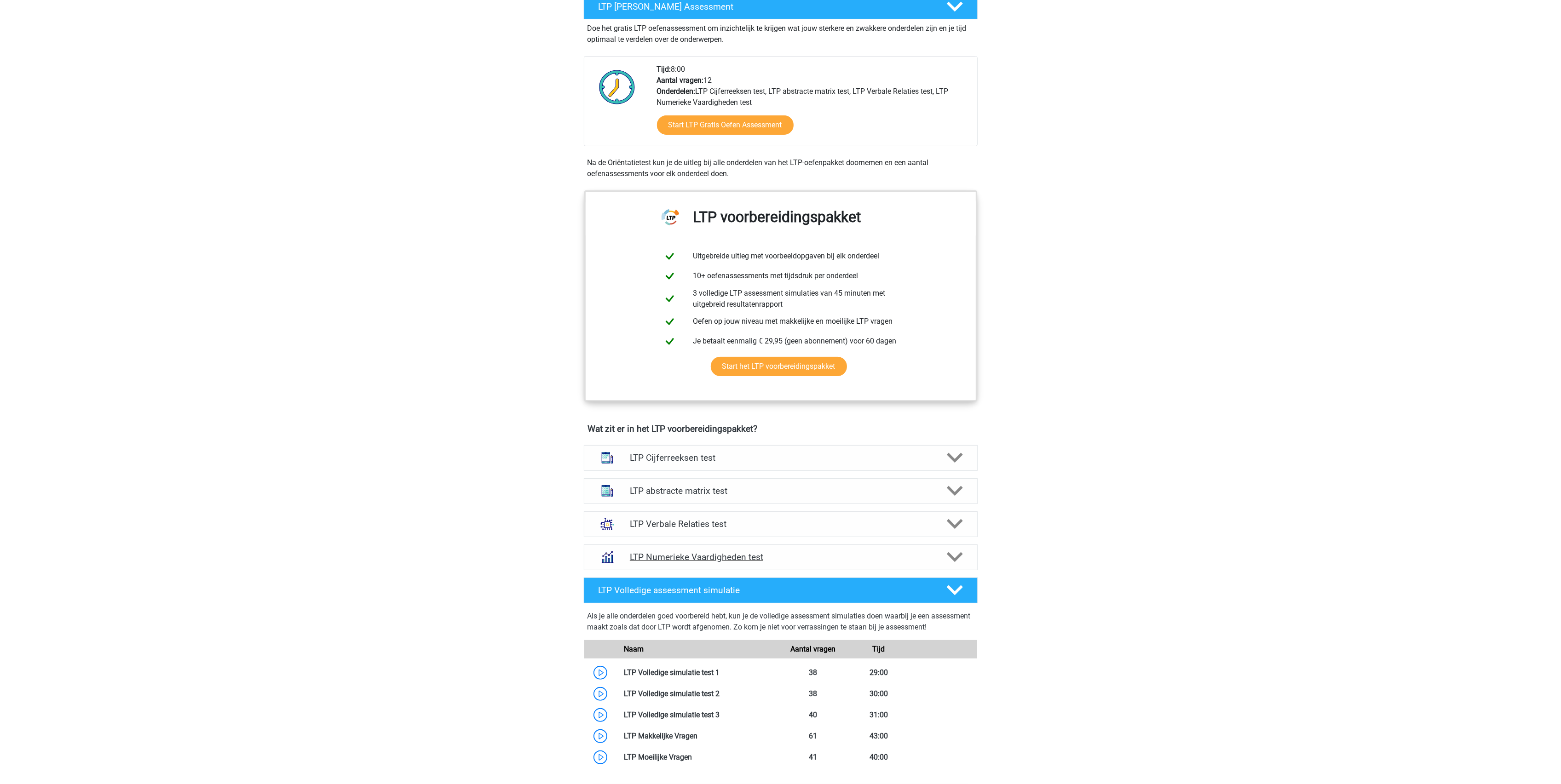
click at [697, 560] on h4 "LTP Numerieke Vaardigheden test" at bounding box center [780, 557] width 301 height 10
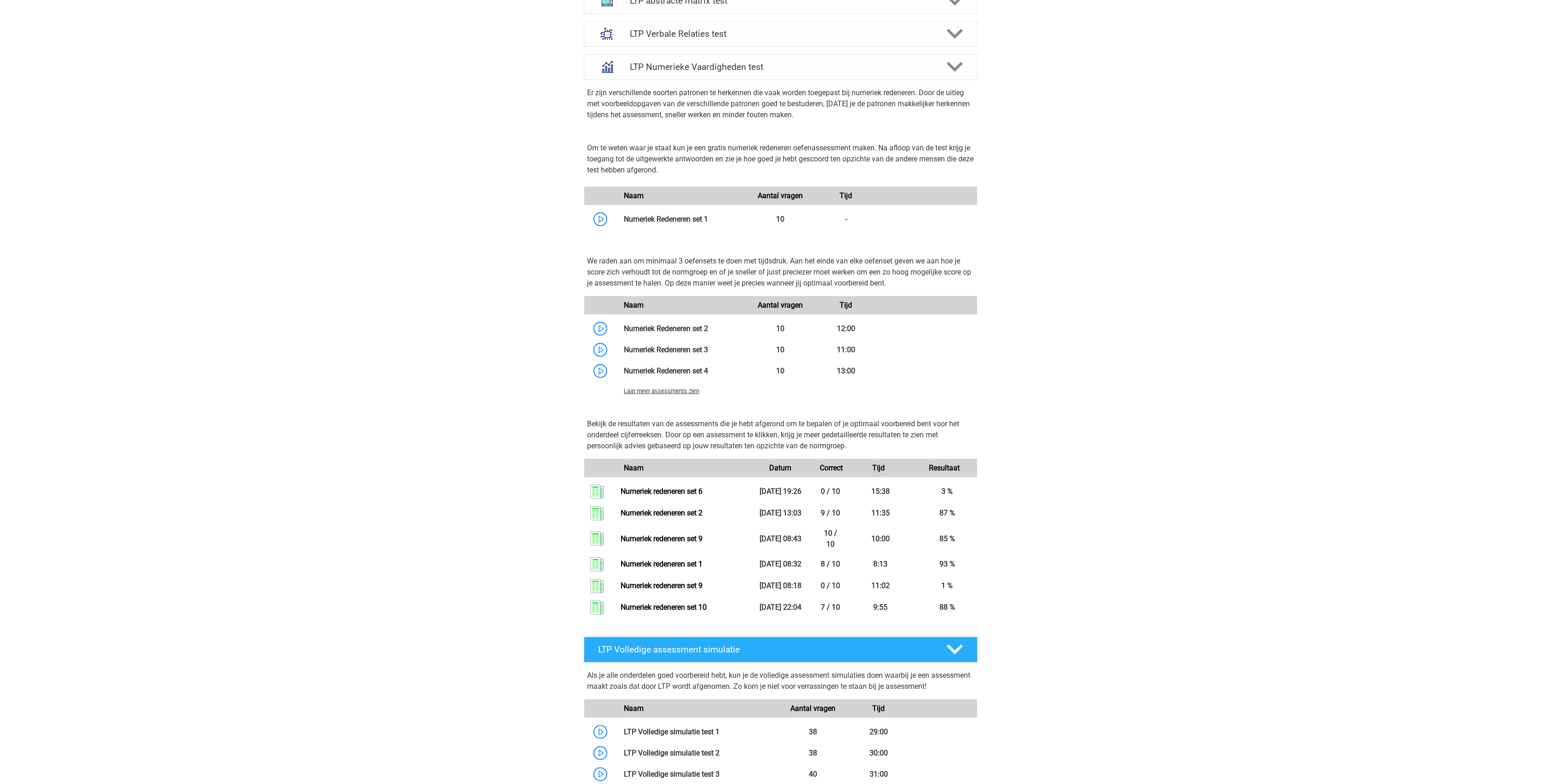
scroll to position [736, 0]
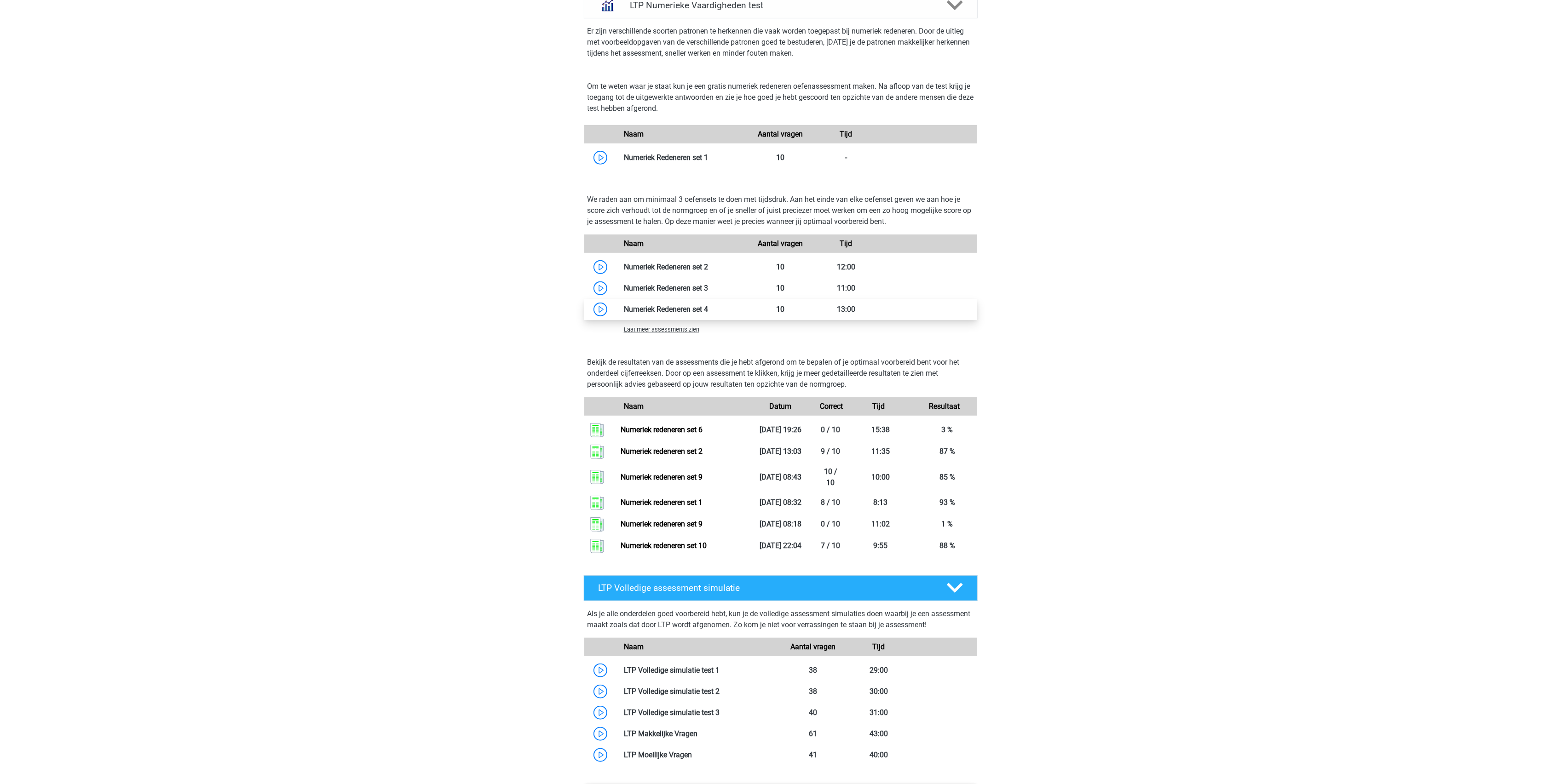
click at [708, 312] on link at bounding box center [708, 309] width 0 height 9
click at [635, 330] on span "Laat meer assessments zien" at bounding box center [661, 329] width 76 height 7
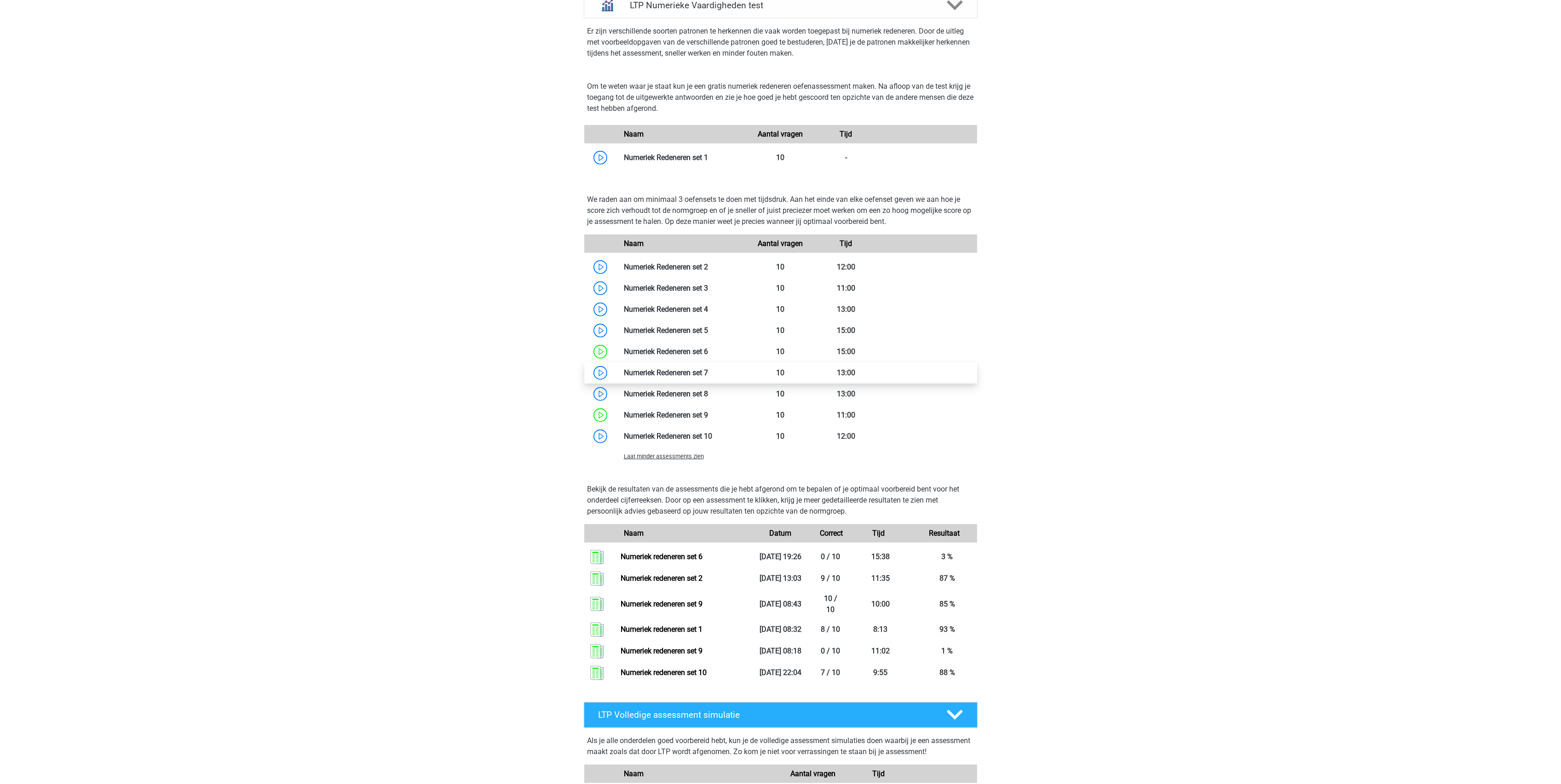
click at [708, 373] on link at bounding box center [708, 373] width 0 height 9
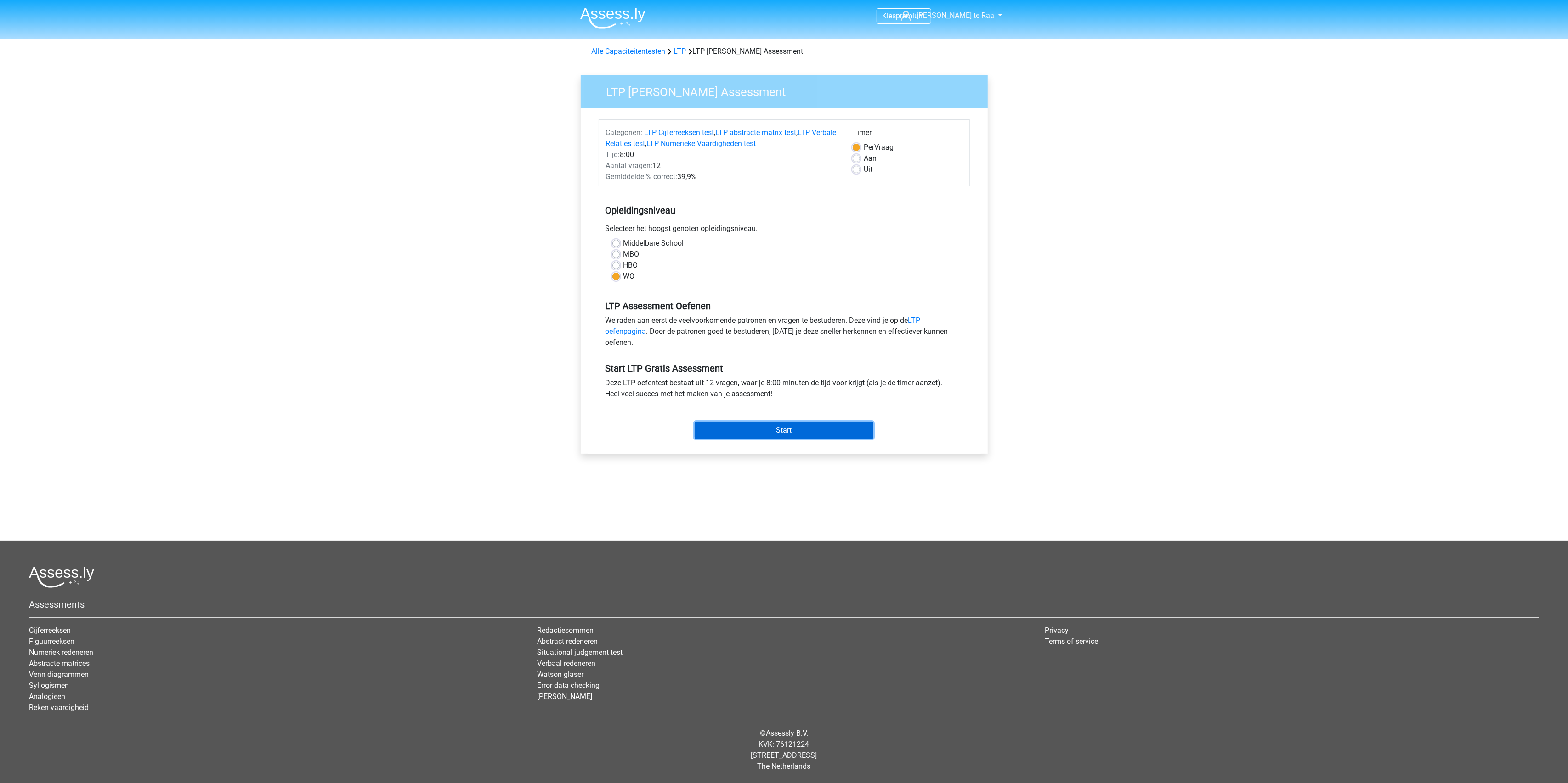
click at [771, 433] on input "Start" at bounding box center [784, 430] width 179 height 18
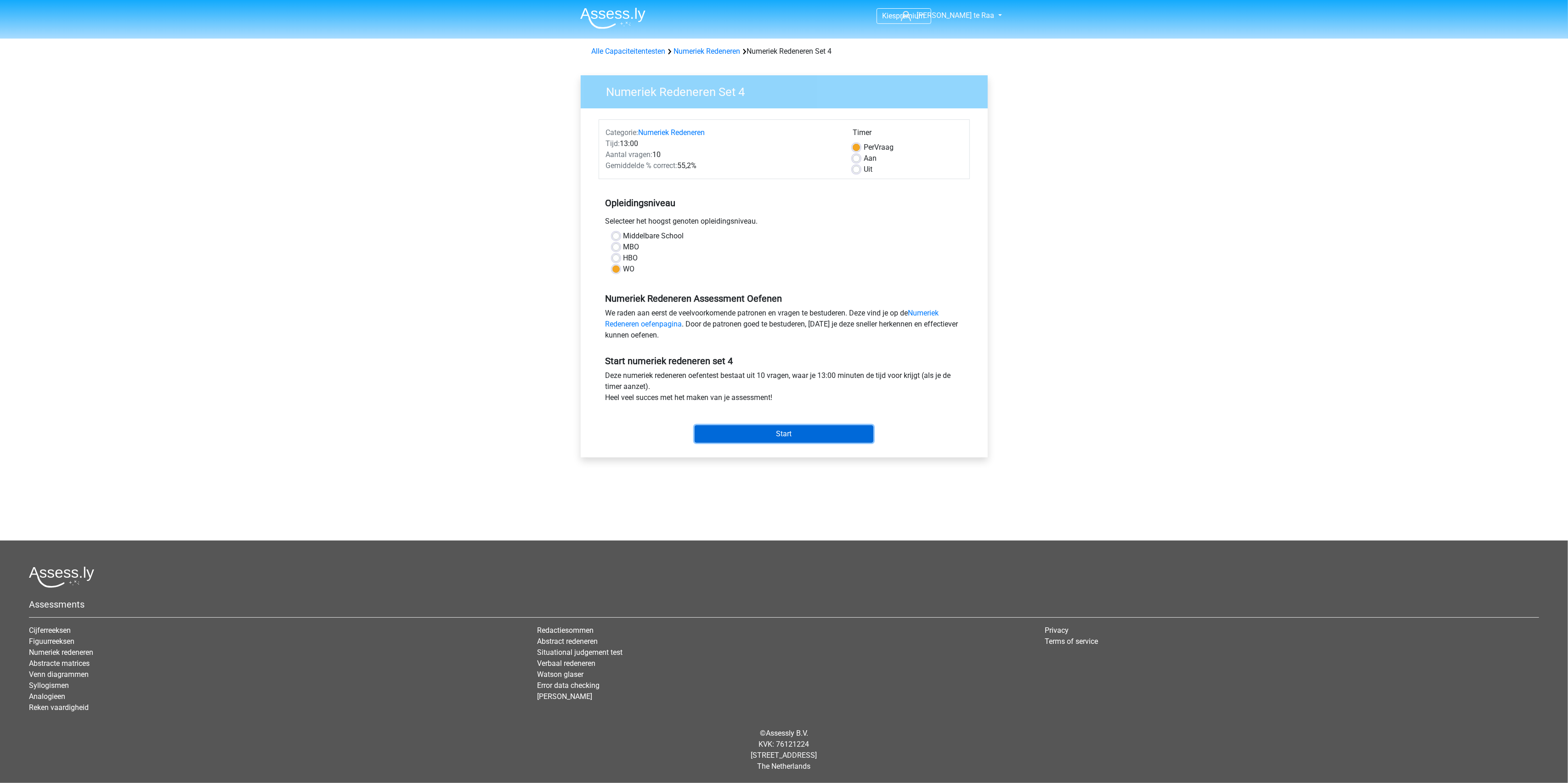
click at [774, 434] on input "Start" at bounding box center [784, 434] width 179 height 18
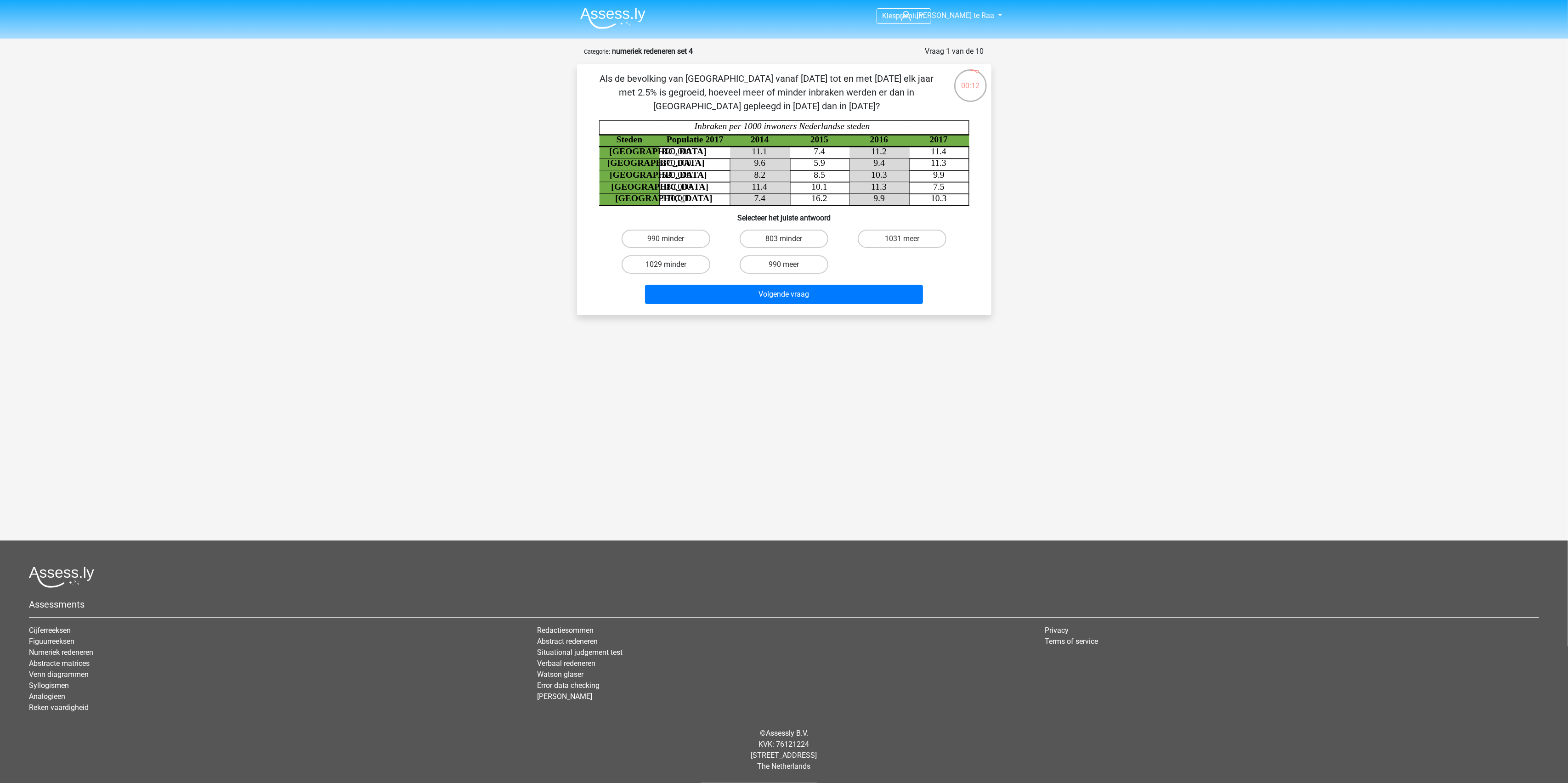
click at [665, 263] on label "1029 minder" at bounding box center [666, 265] width 89 height 18
click at [666, 265] on input "1029 minder" at bounding box center [669, 268] width 6 height 6
radio input "true"
click at [761, 291] on button "Volgende vraag" at bounding box center [784, 294] width 278 height 19
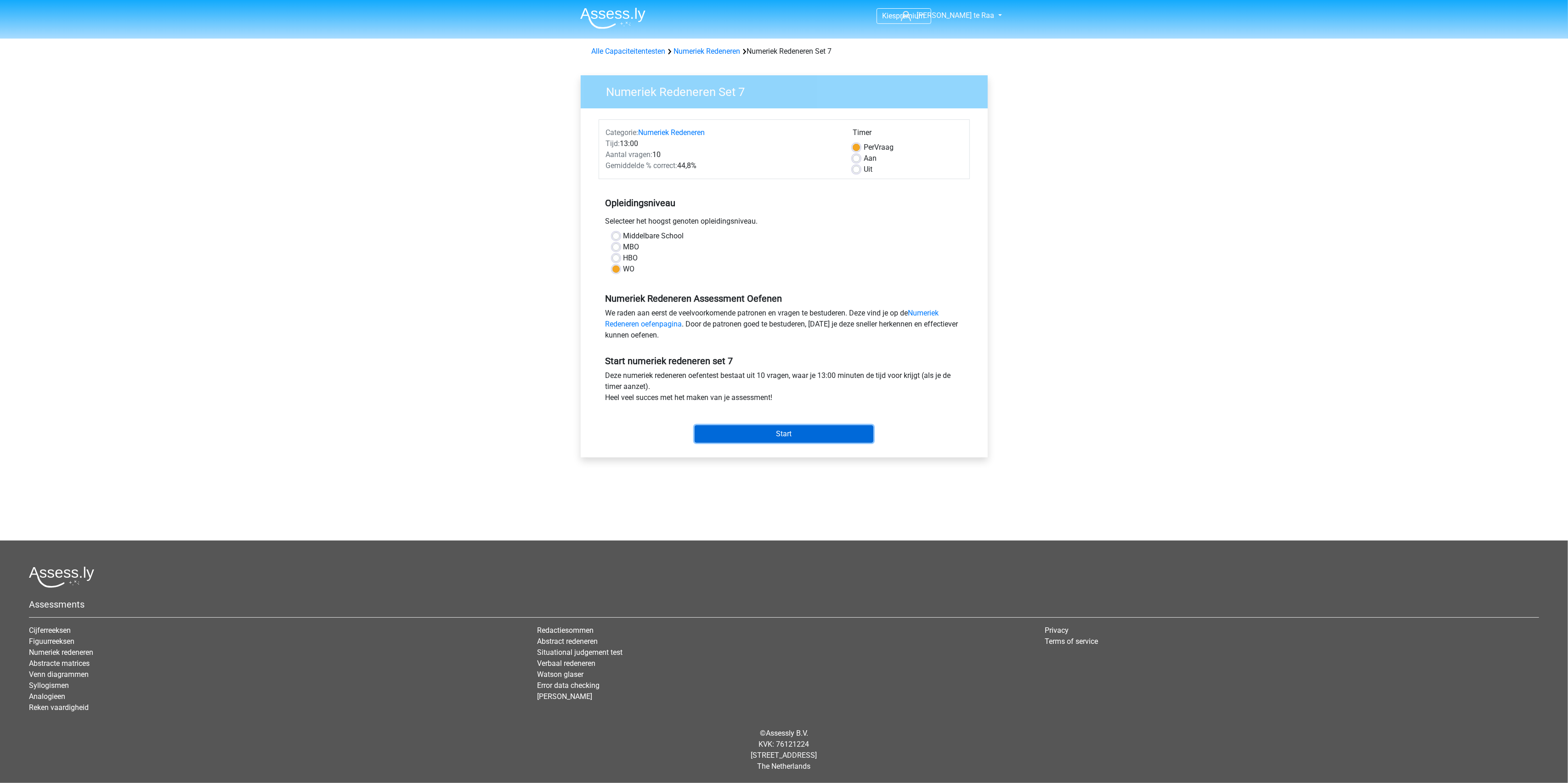
click at [808, 439] on input "Start" at bounding box center [784, 434] width 179 height 18
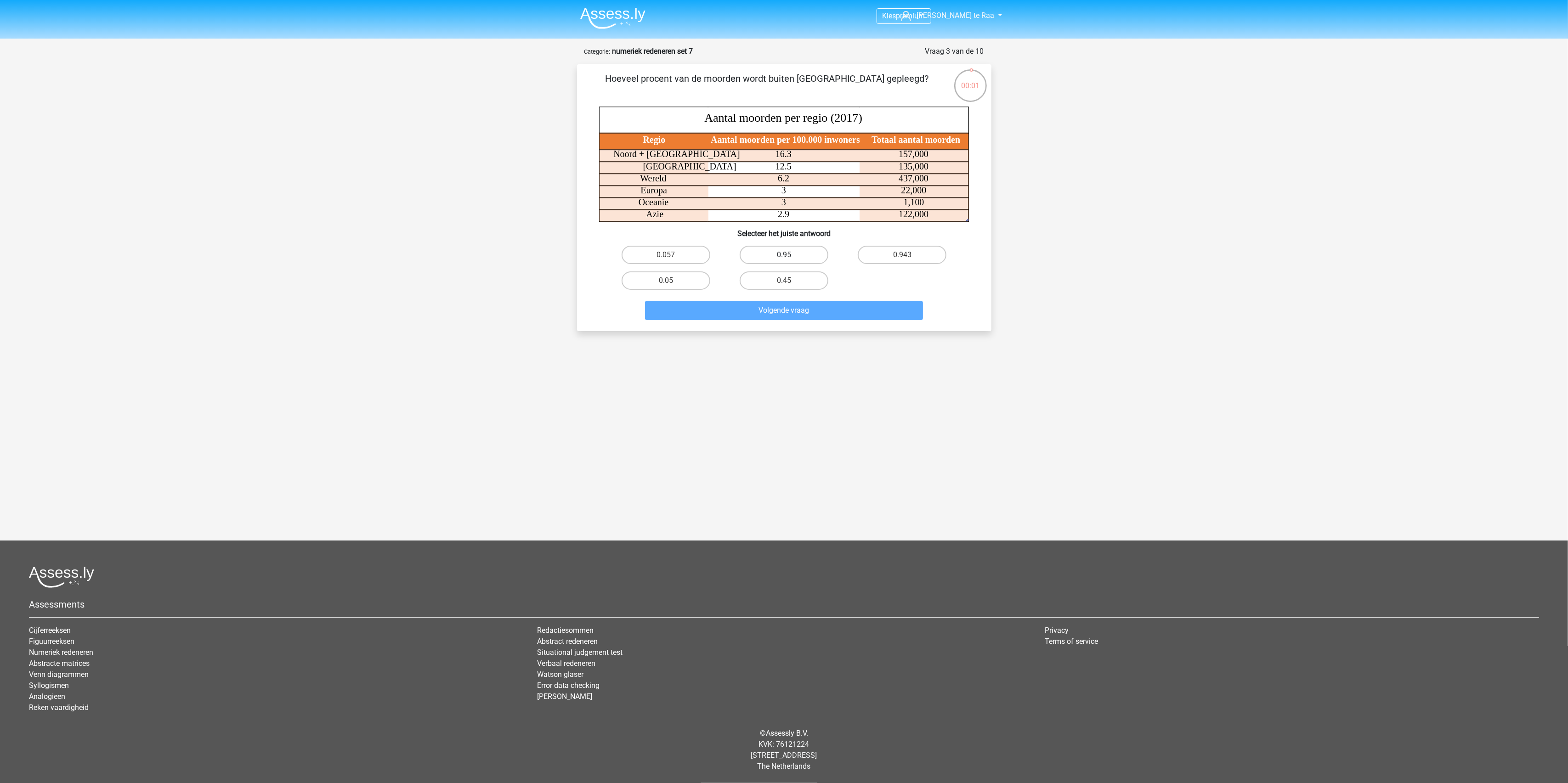
click at [803, 256] on label "0.95" at bounding box center [784, 255] width 89 height 18
click at [789, 256] on input "0.95" at bounding box center [787, 258] width 6 height 6
radio input "true"
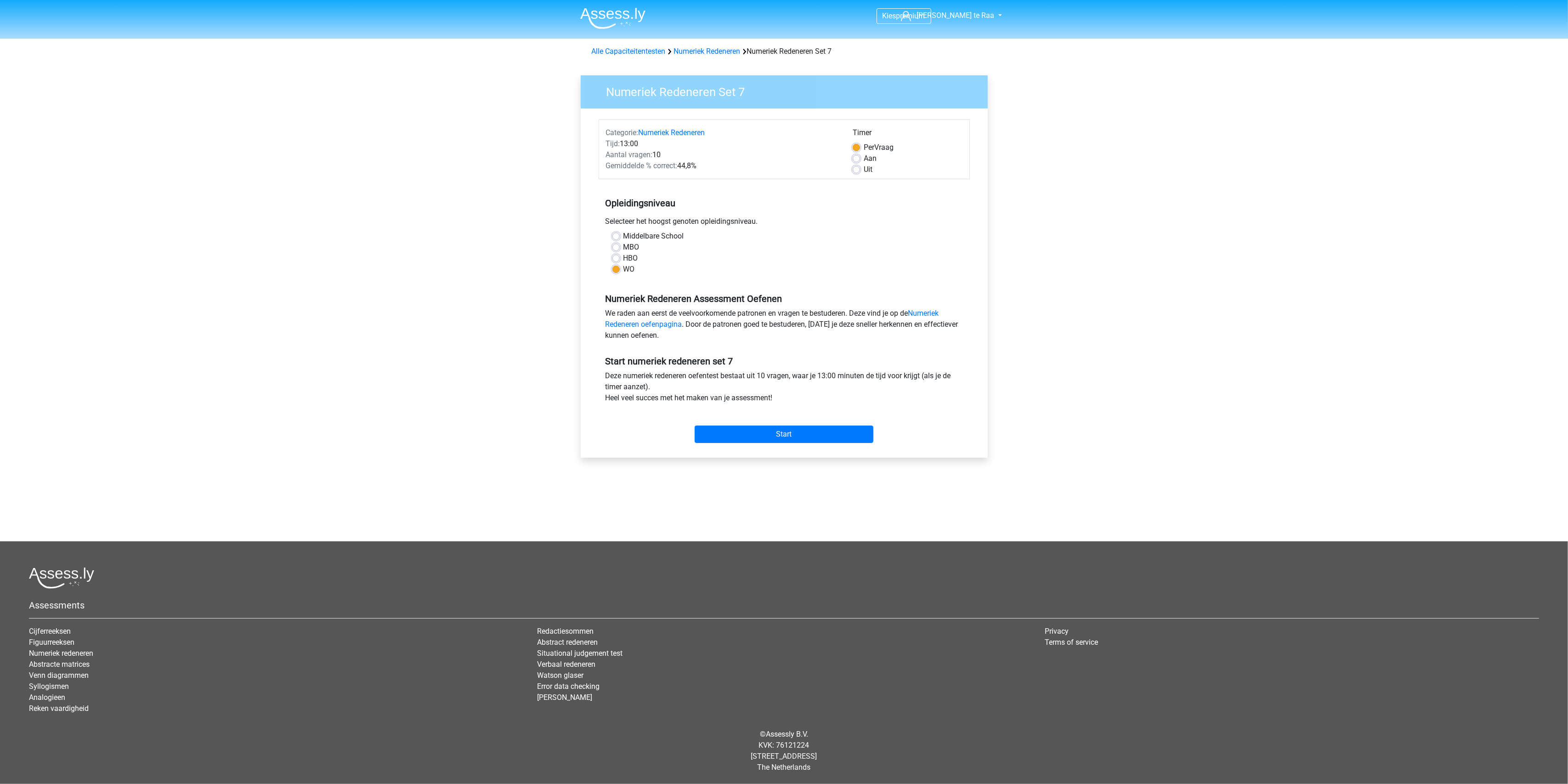
click at [864, 172] on label "Uit" at bounding box center [868, 169] width 9 height 11
click at [854, 172] on input "Uit" at bounding box center [856, 168] width 7 height 9
radio input "true"
click at [783, 415] on div "Start" at bounding box center [784, 427] width 371 height 32
click at [790, 432] on input "Start" at bounding box center [784, 434] width 179 height 18
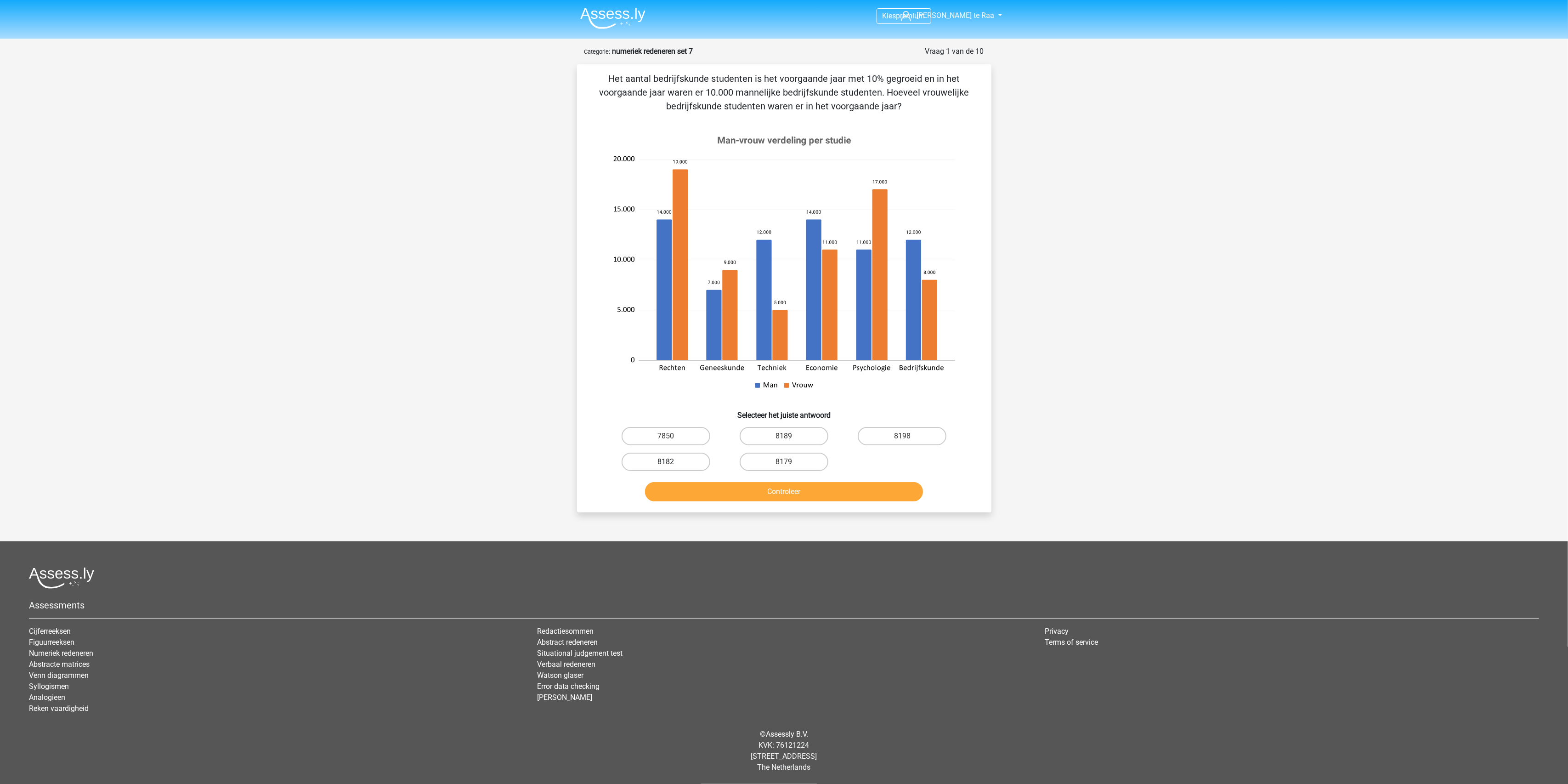
click at [678, 469] on label "8182" at bounding box center [666, 461] width 89 height 18
click at [671, 467] on input "8182" at bounding box center [669, 465] width 6 height 6
radio input "true"
click at [744, 492] on button "Controleer" at bounding box center [784, 492] width 278 height 19
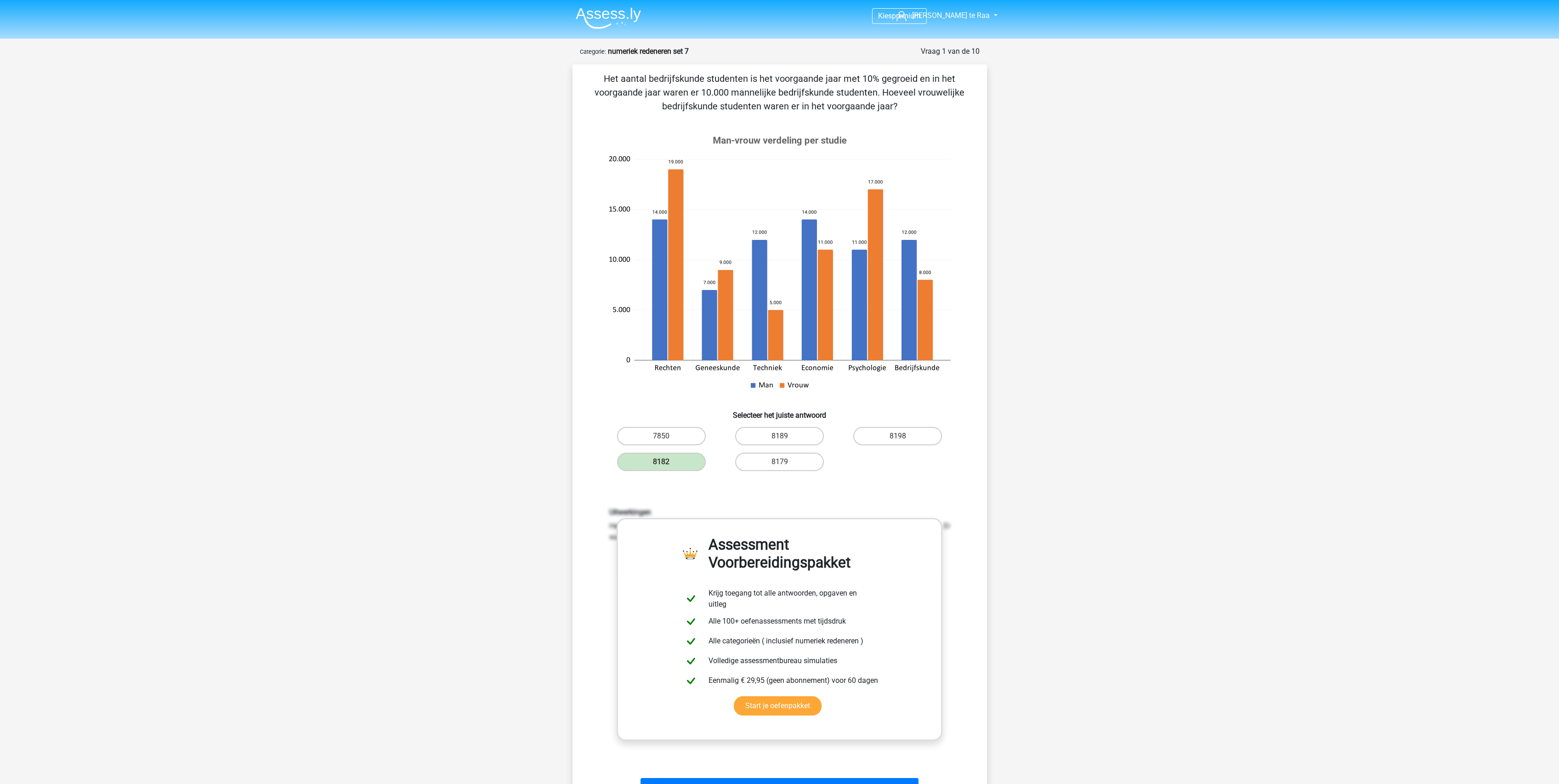
scroll to position [306, 0]
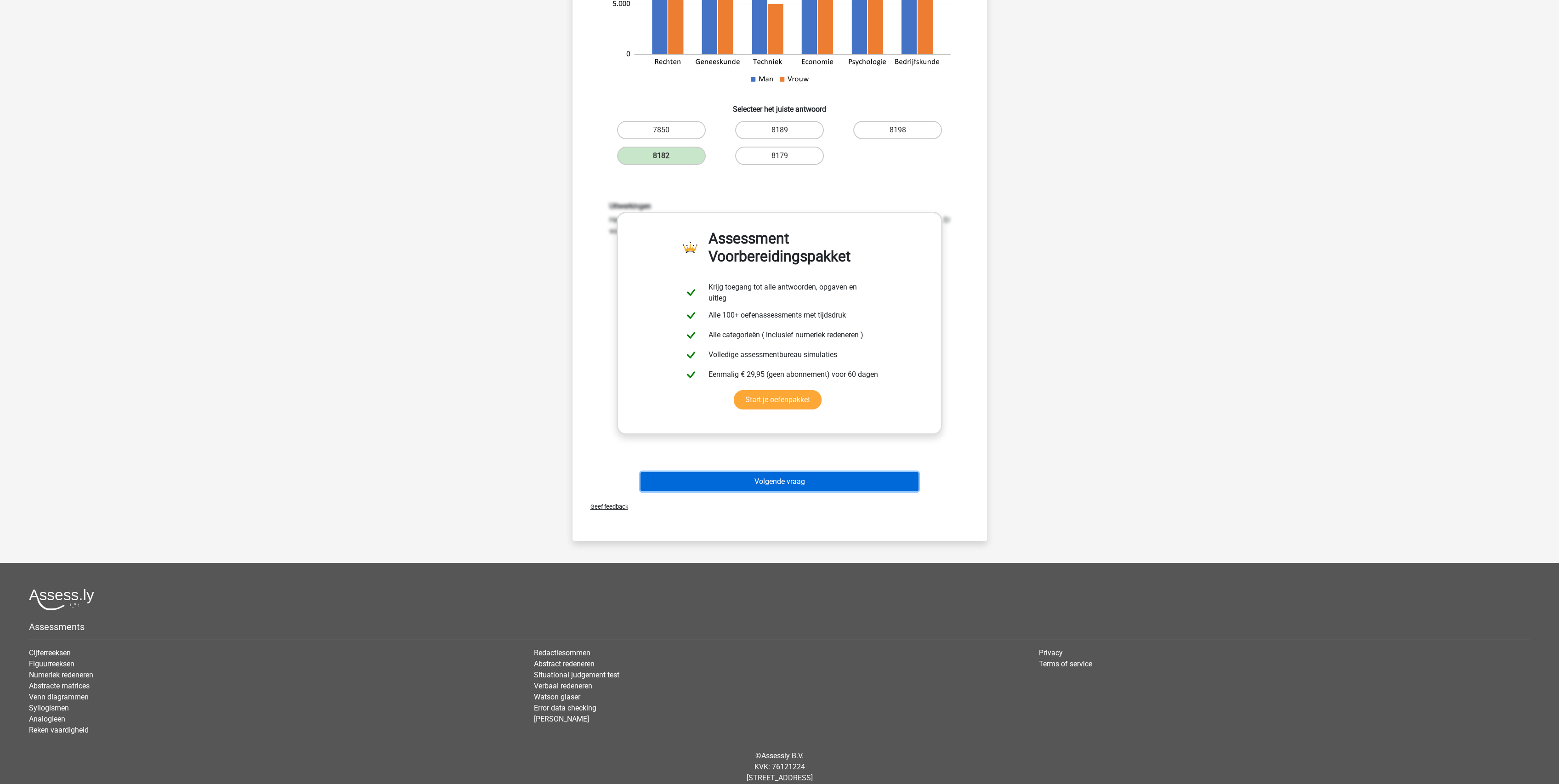
click at [763, 481] on button "Volgende vraag" at bounding box center [779, 481] width 278 height 19
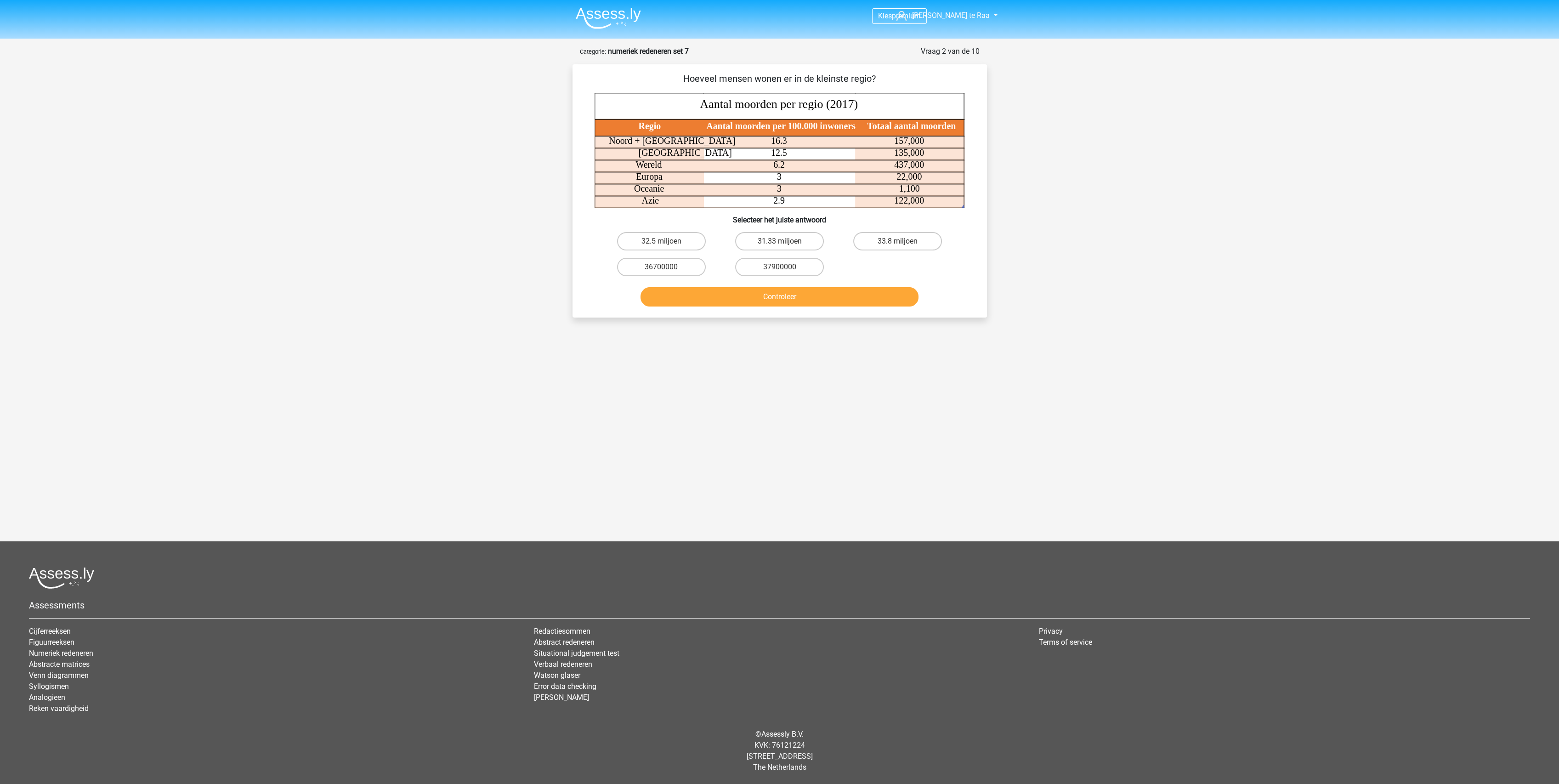
scroll to position [0, 0]
click at [655, 264] on label "36700000" at bounding box center [666, 267] width 89 height 18
click at [666, 267] on input "36700000" at bounding box center [669, 270] width 6 height 6
radio input "true"
click at [767, 294] on button "Controleer" at bounding box center [784, 297] width 278 height 19
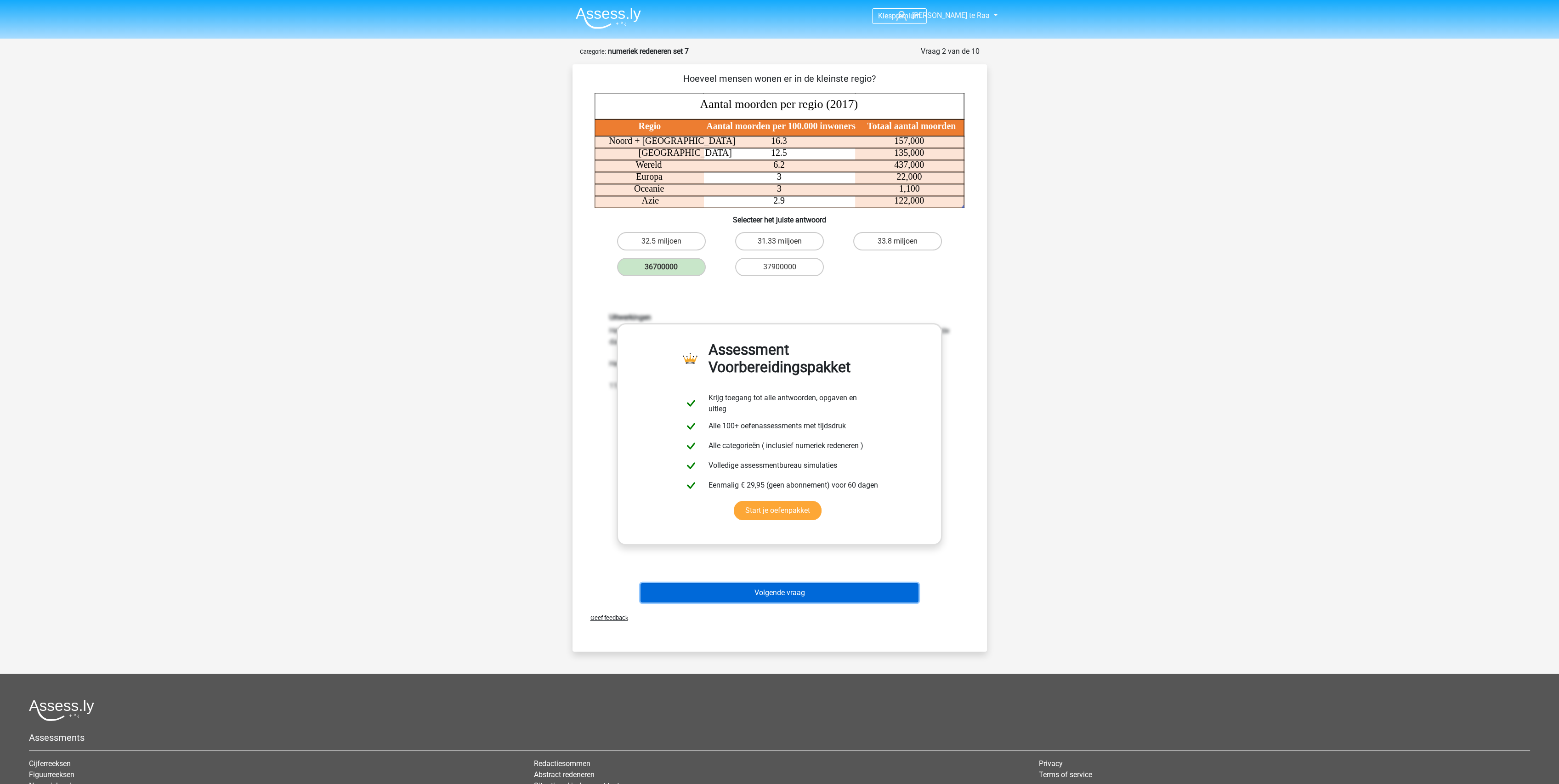
drag, startPoint x: 799, startPoint y: 583, endPoint x: 795, endPoint y: 586, distance: 5.0
click at [798, 583] on button "Volgende vraag" at bounding box center [779, 593] width 278 height 19
click at [792, 699] on div "Assessments Cijferreeksen Figuurreeksen Numeriek redeneren Abstracte matrices V…" at bounding box center [784, 777] width 1524 height 155
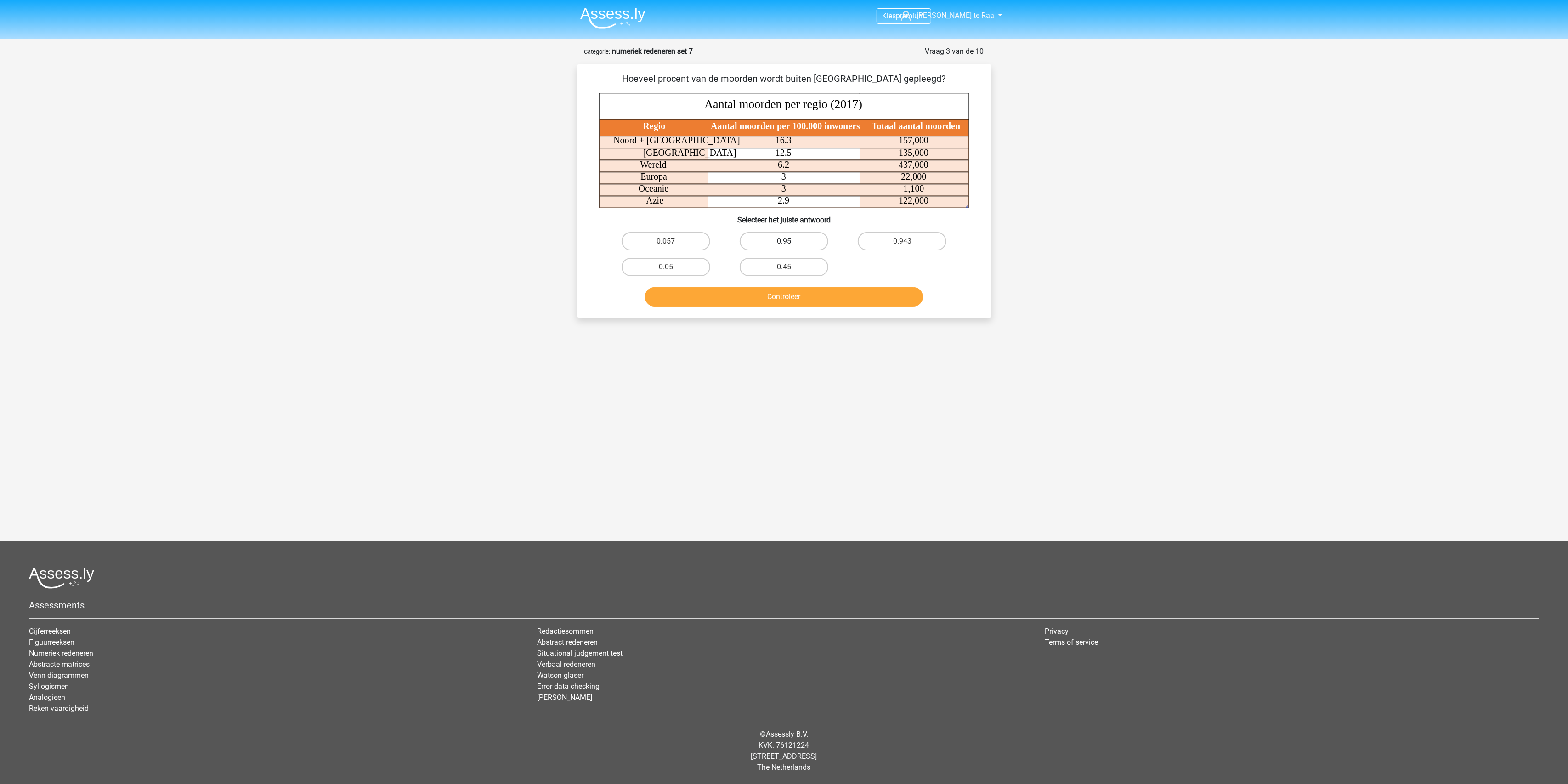
click at [806, 239] on label "0.95" at bounding box center [784, 241] width 89 height 18
click at [789, 241] on input "0.95" at bounding box center [787, 244] width 6 height 6
radio input "true"
click at [797, 296] on button "Controleer" at bounding box center [784, 297] width 278 height 19
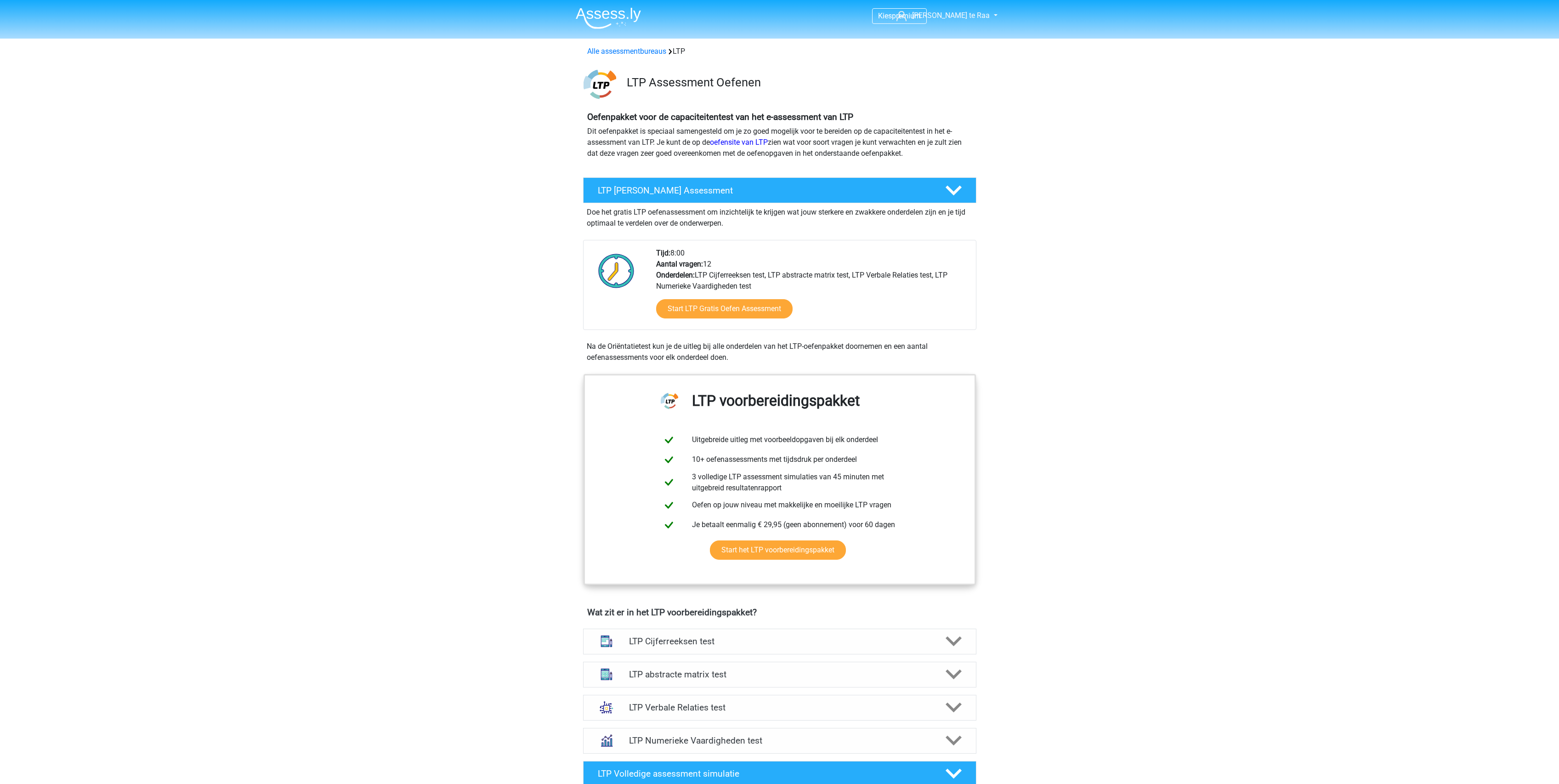
scroll to position [490, 0]
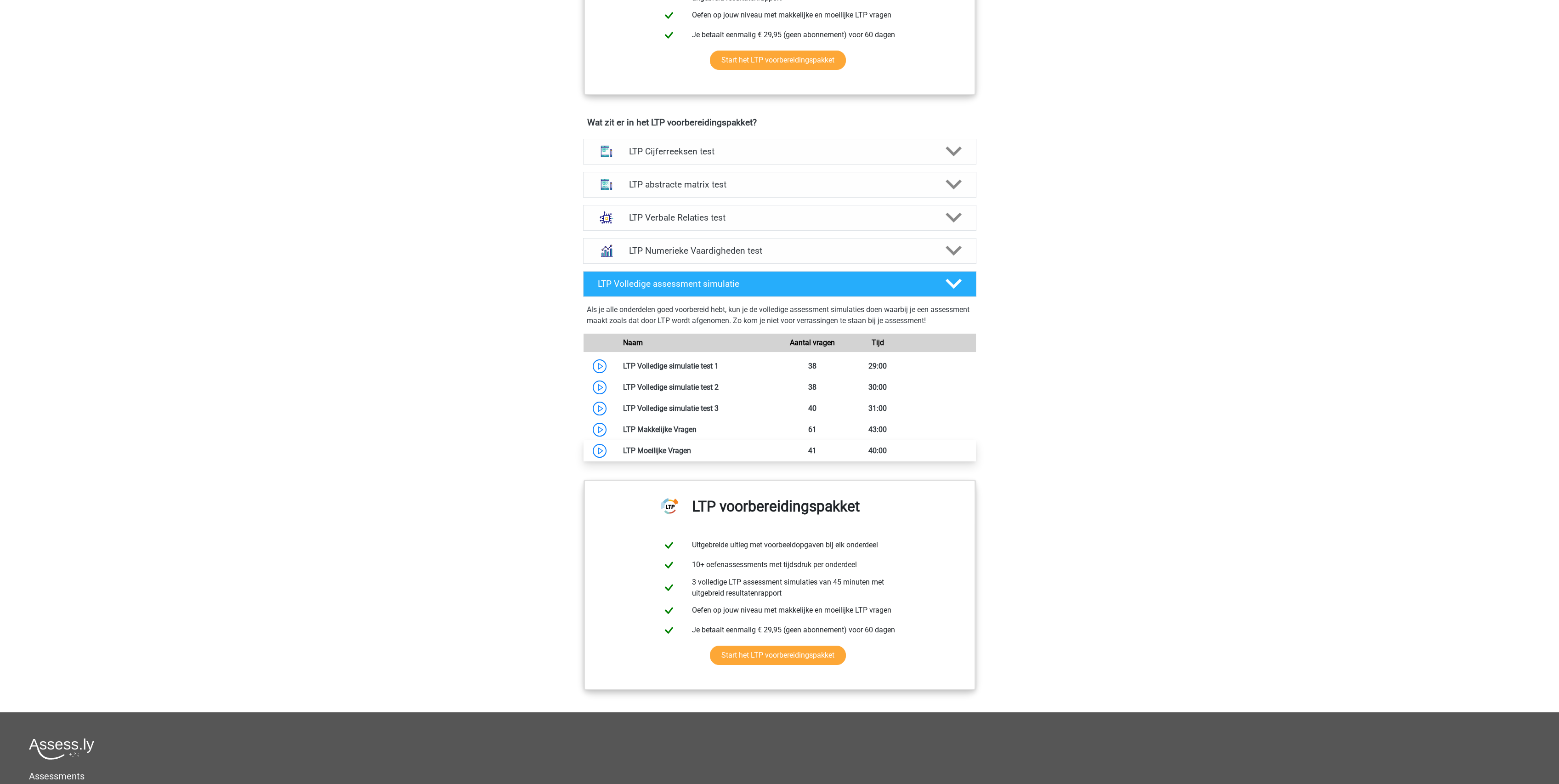
click at [691, 454] on link at bounding box center [691, 450] width 0 height 9
click at [694, 256] on div "LTP Numerieke Vaardigheden test" at bounding box center [780, 251] width 393 height 26
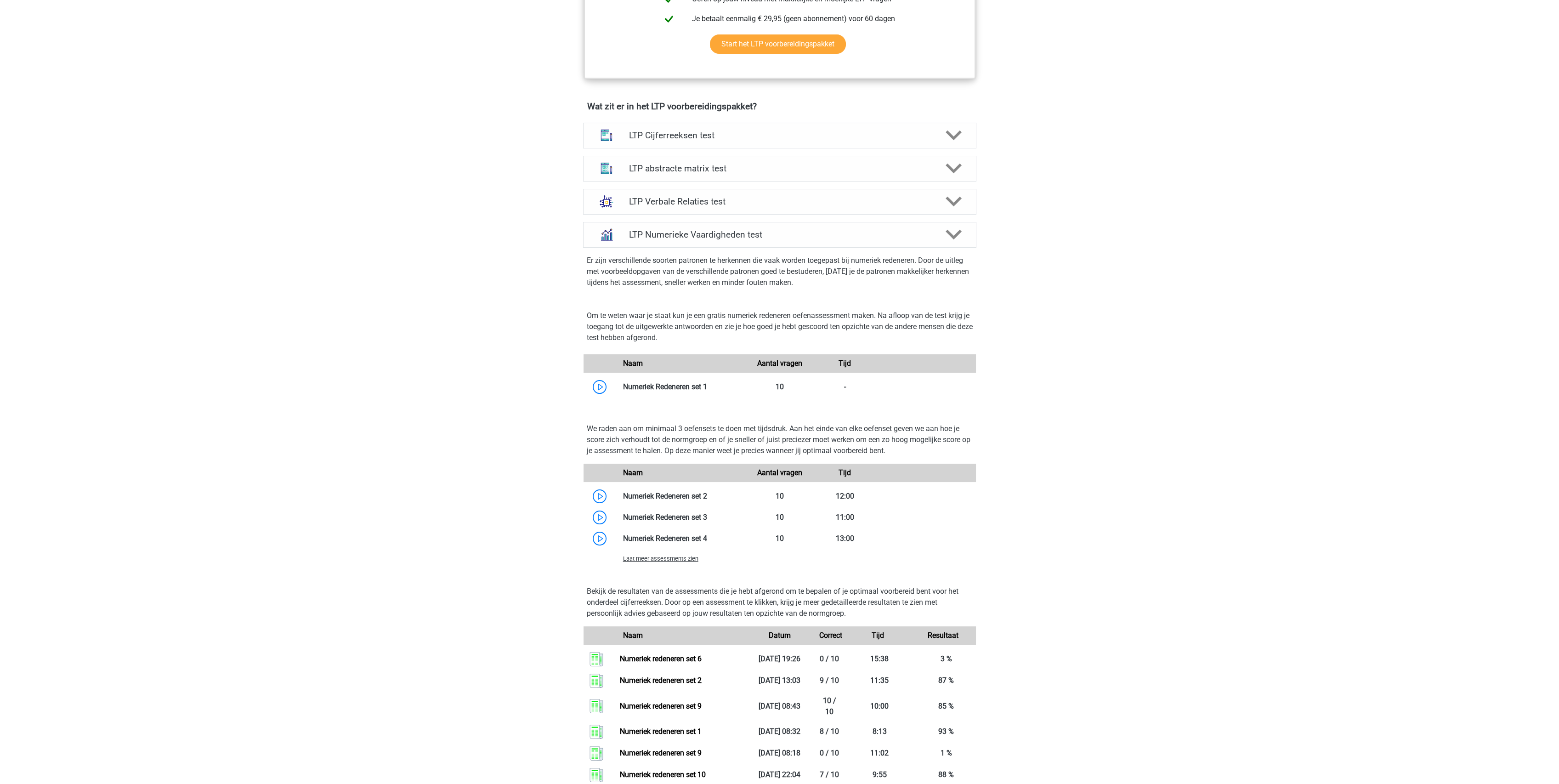
scroll to position [551, 0]
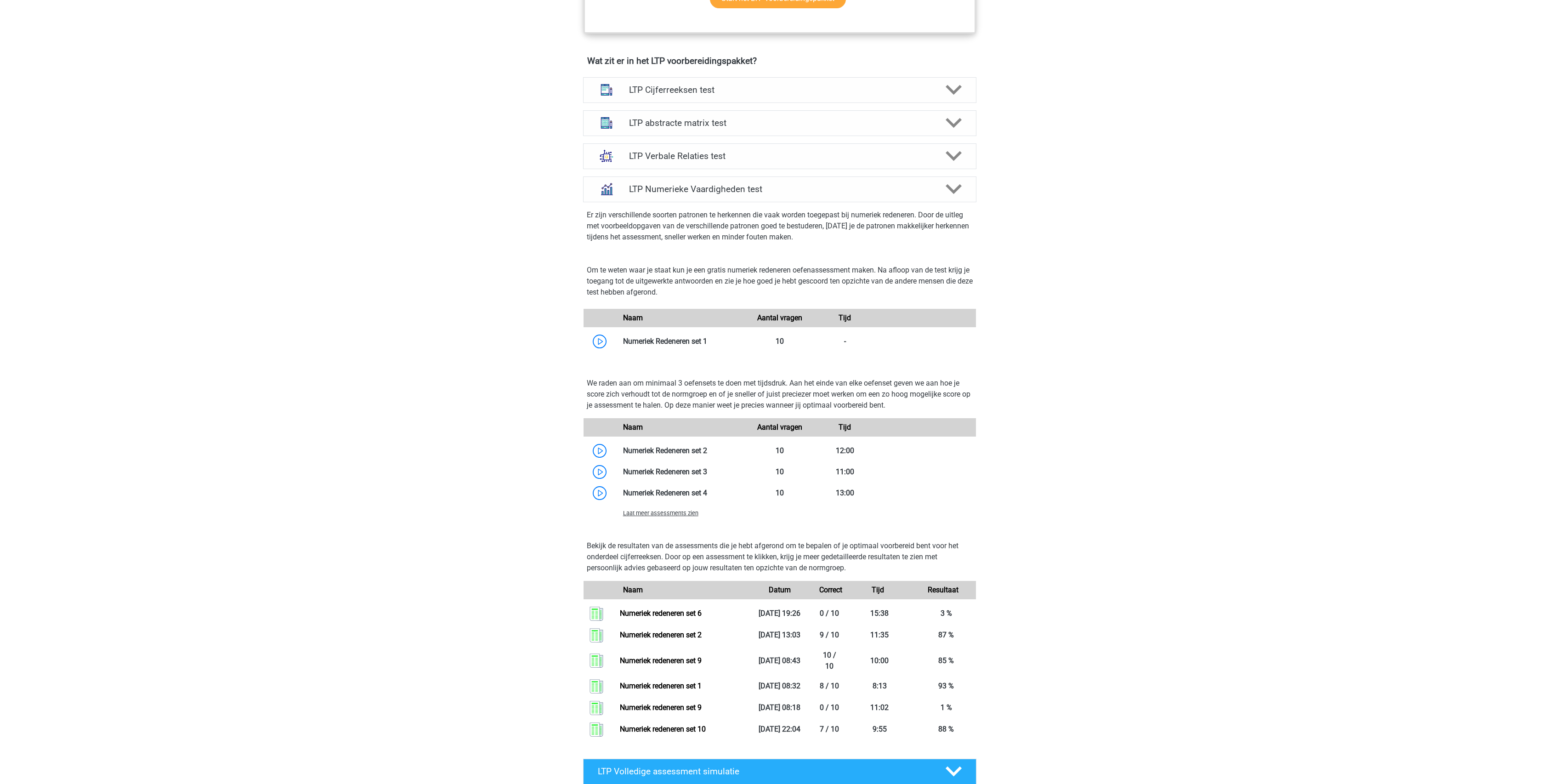
click at [657, 514] on span "Laat meer assessments zien" at bounding box center [660, 513] width 75 height 7
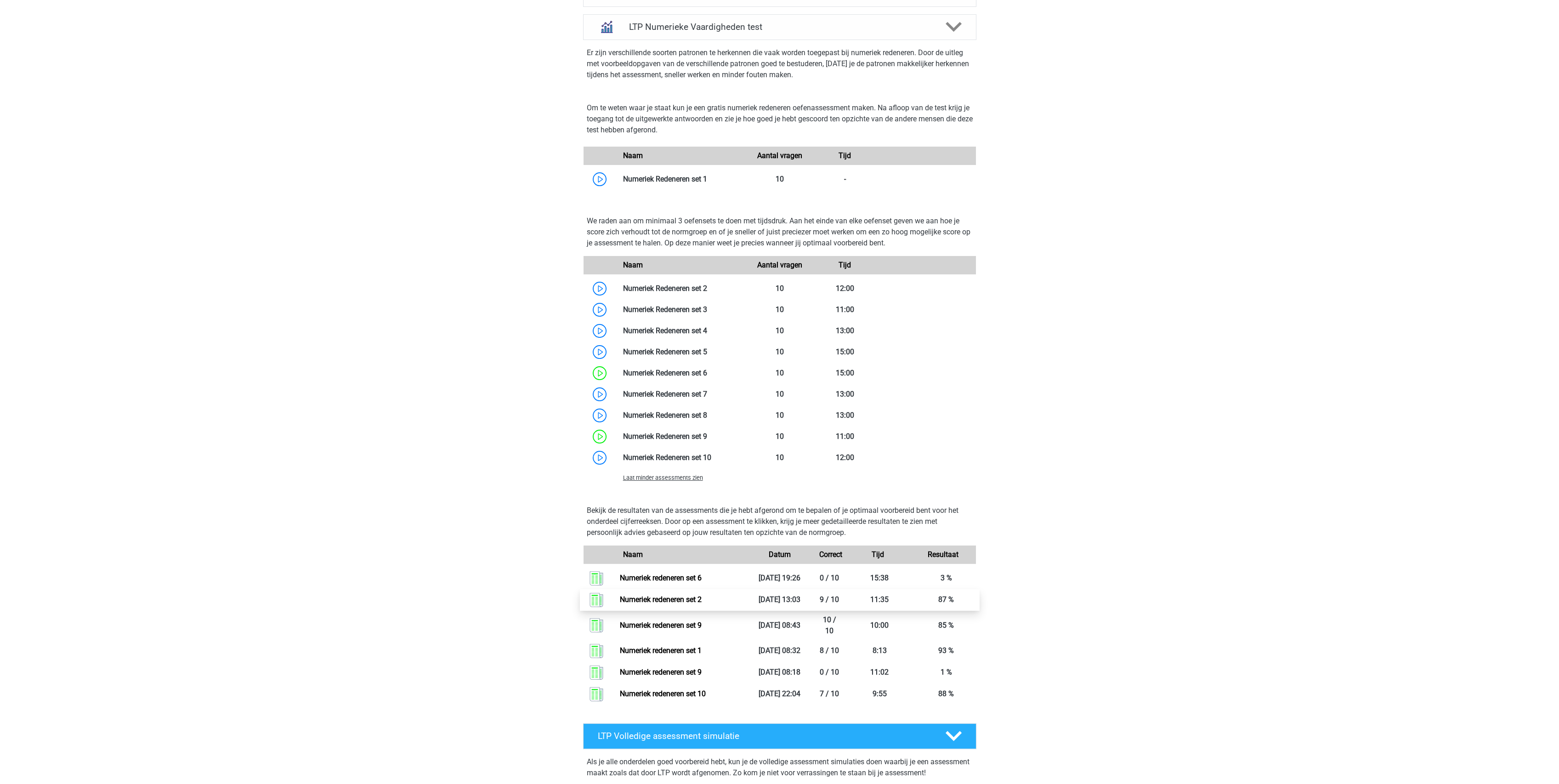
scroll to position [796, 0]
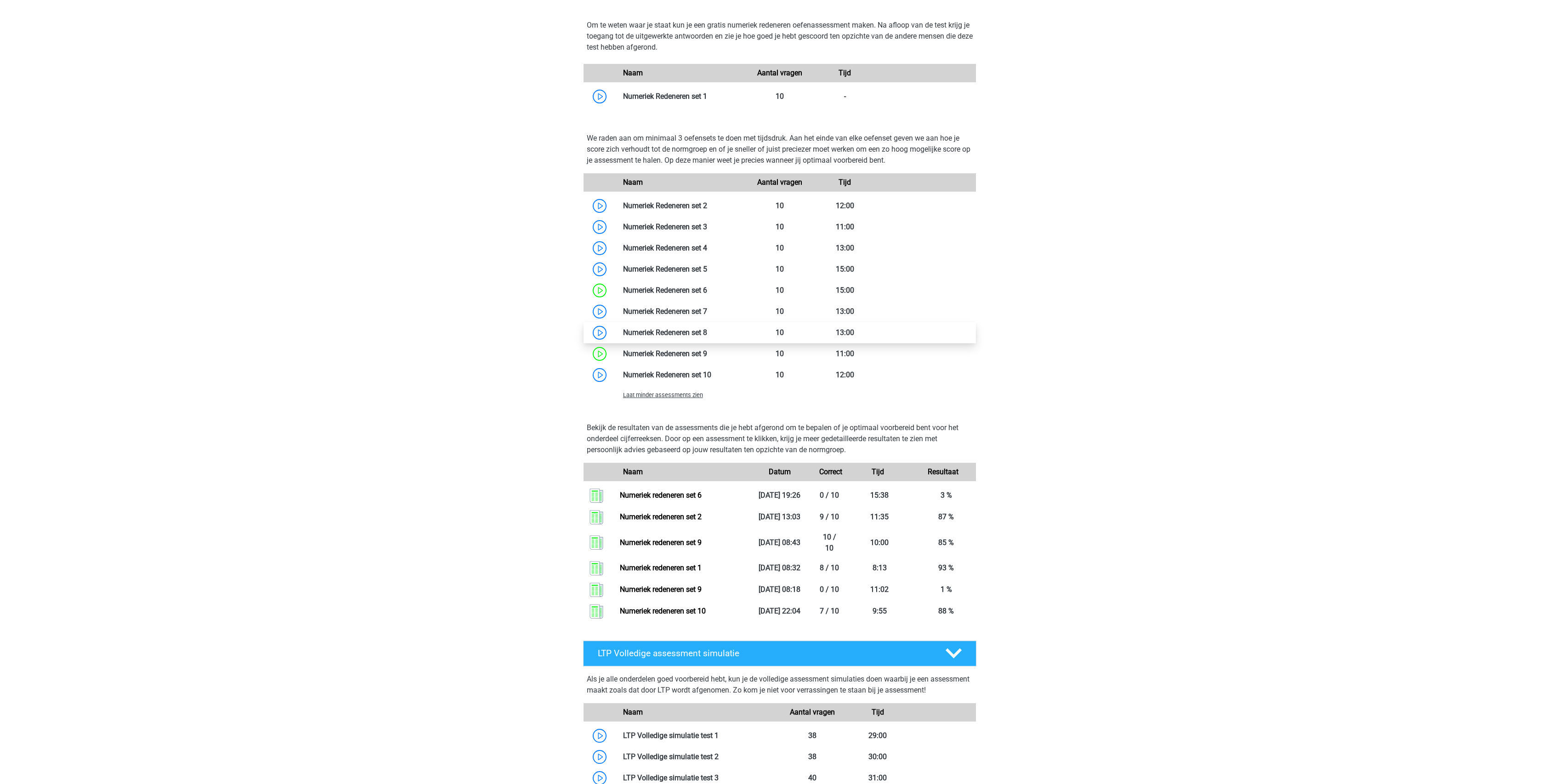
click at [707, 336] on link at bounding box center [707, 332] width 0 height 9
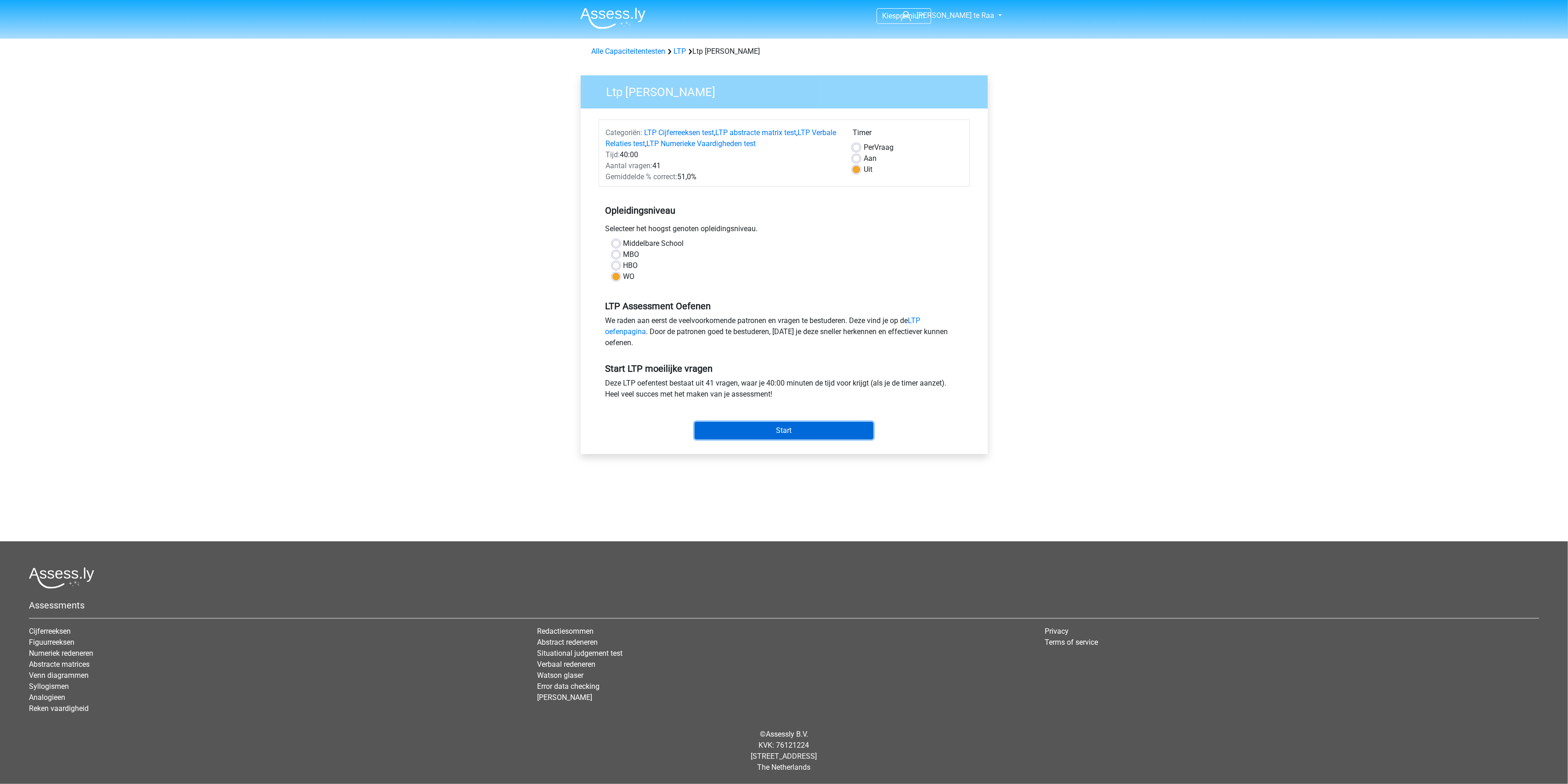
click at [789, 426] on input "Start" at bounding box center [784, 430] width 179 height 18
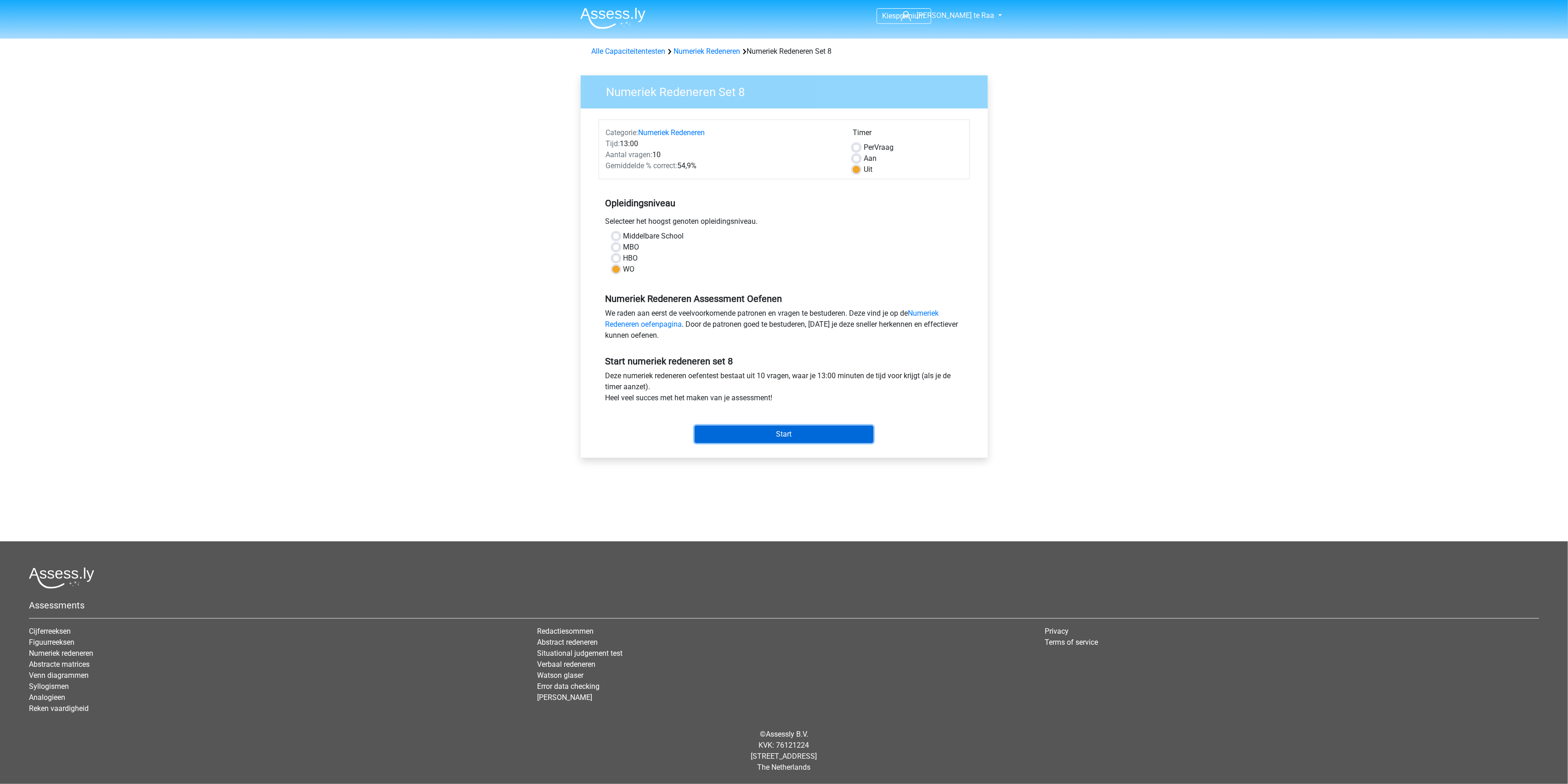
click at [760, 438] on input "Start" at bounding box center [784, 434] width 179 height 18
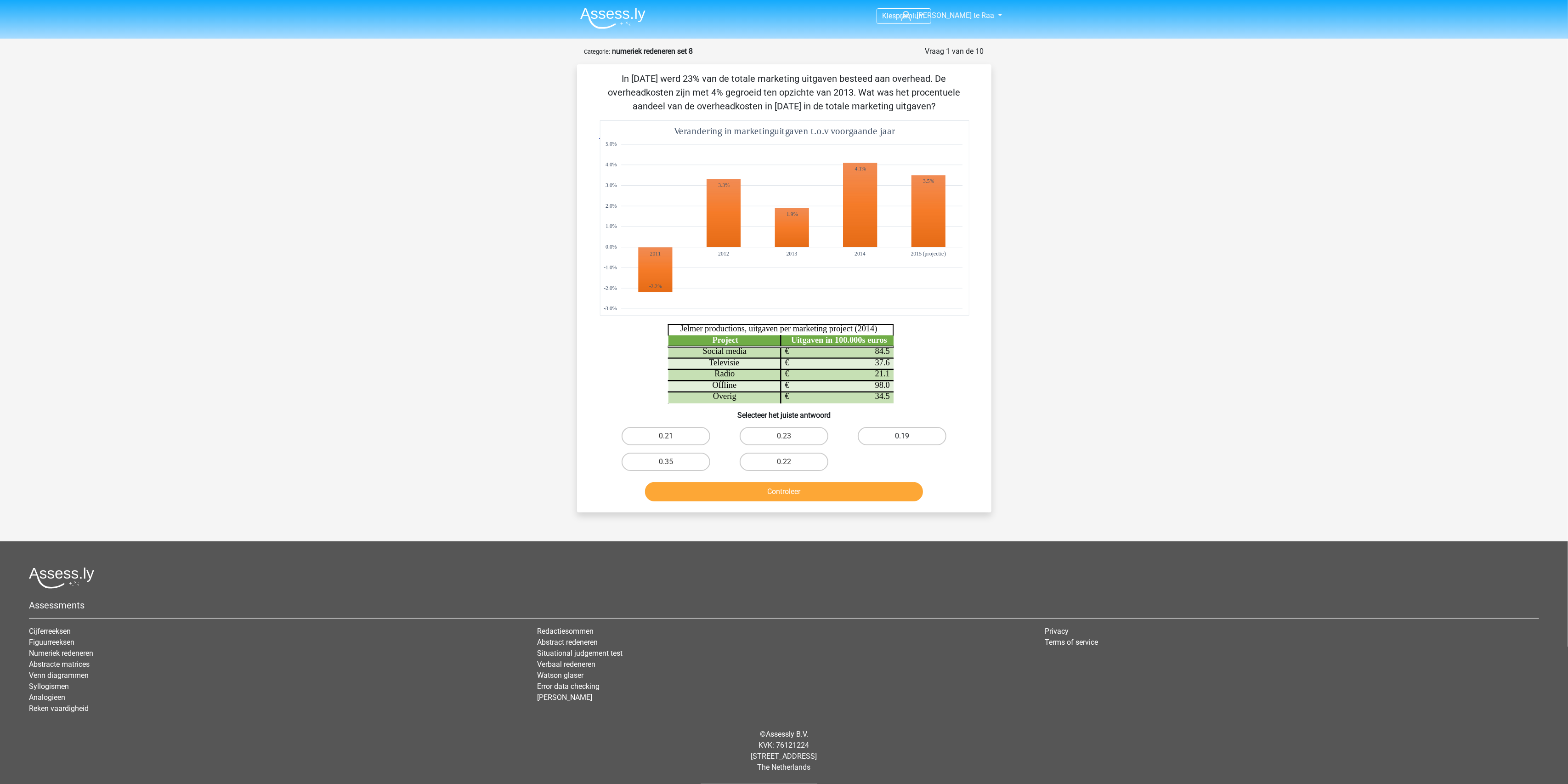
click at [887, 435] on label "0.19" at bounding box center [902, 436] width 89 height 18
click at [902, 436] on input "0.19" at bounding box center [905, 439] width 6 height 6
radio input "true"
click at [822, 491] on button "Controleer" at bounding box center [784, 492] width 278 height 19
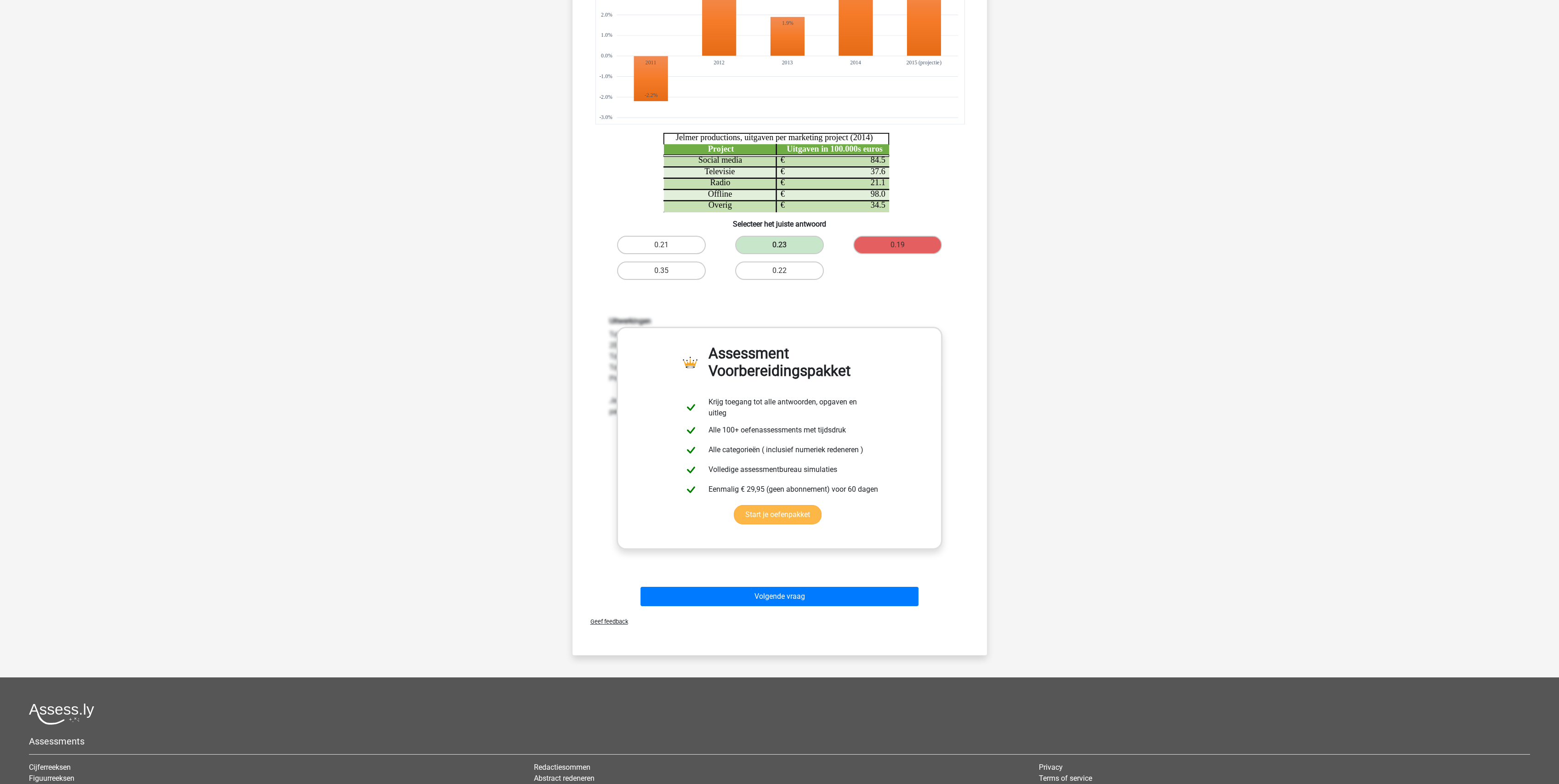
scroll to position [327, 0]
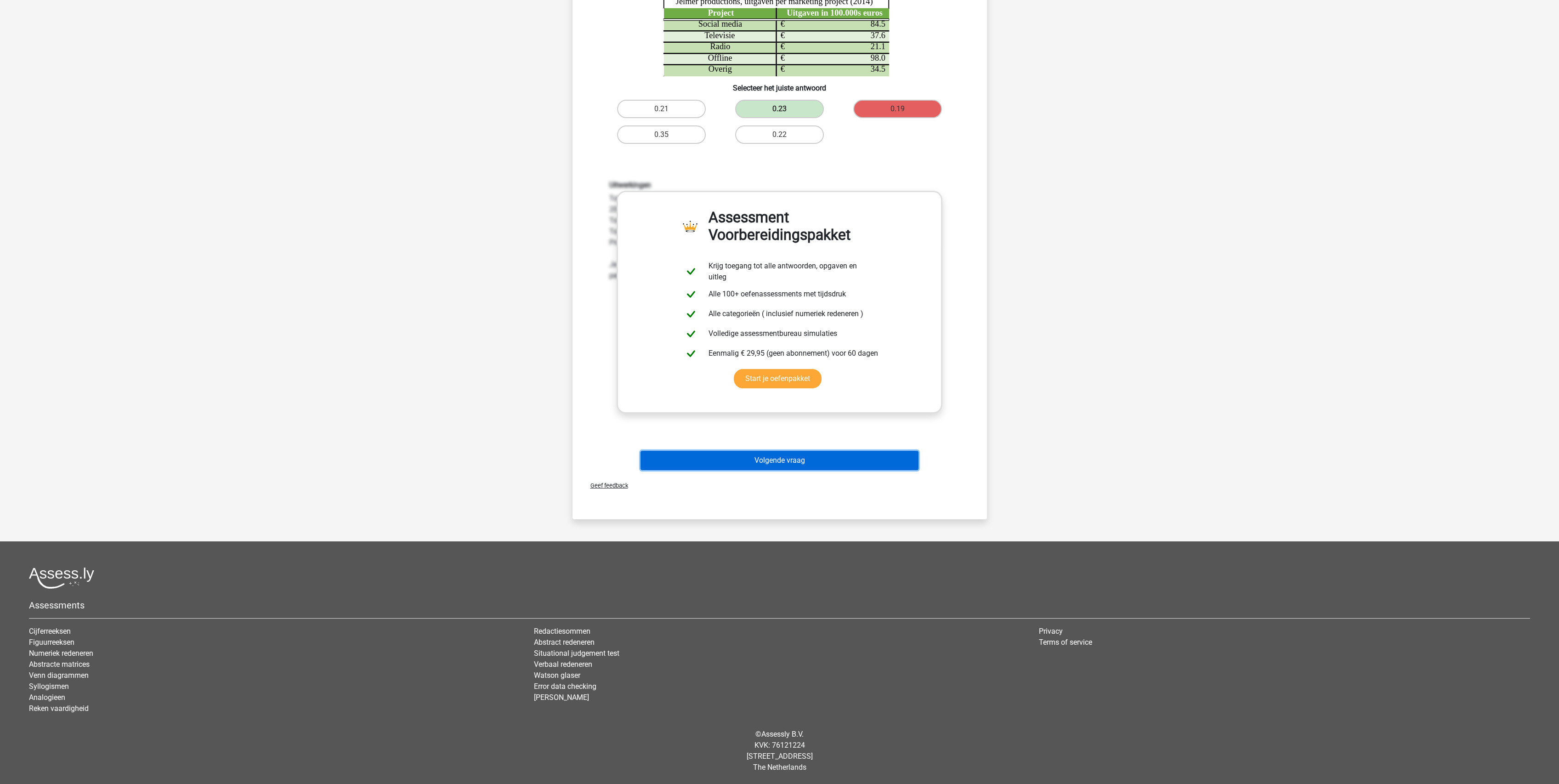
click at [796, 458] on button "Volgende vraag" at bounding box center [779, 460] width 278 height 19
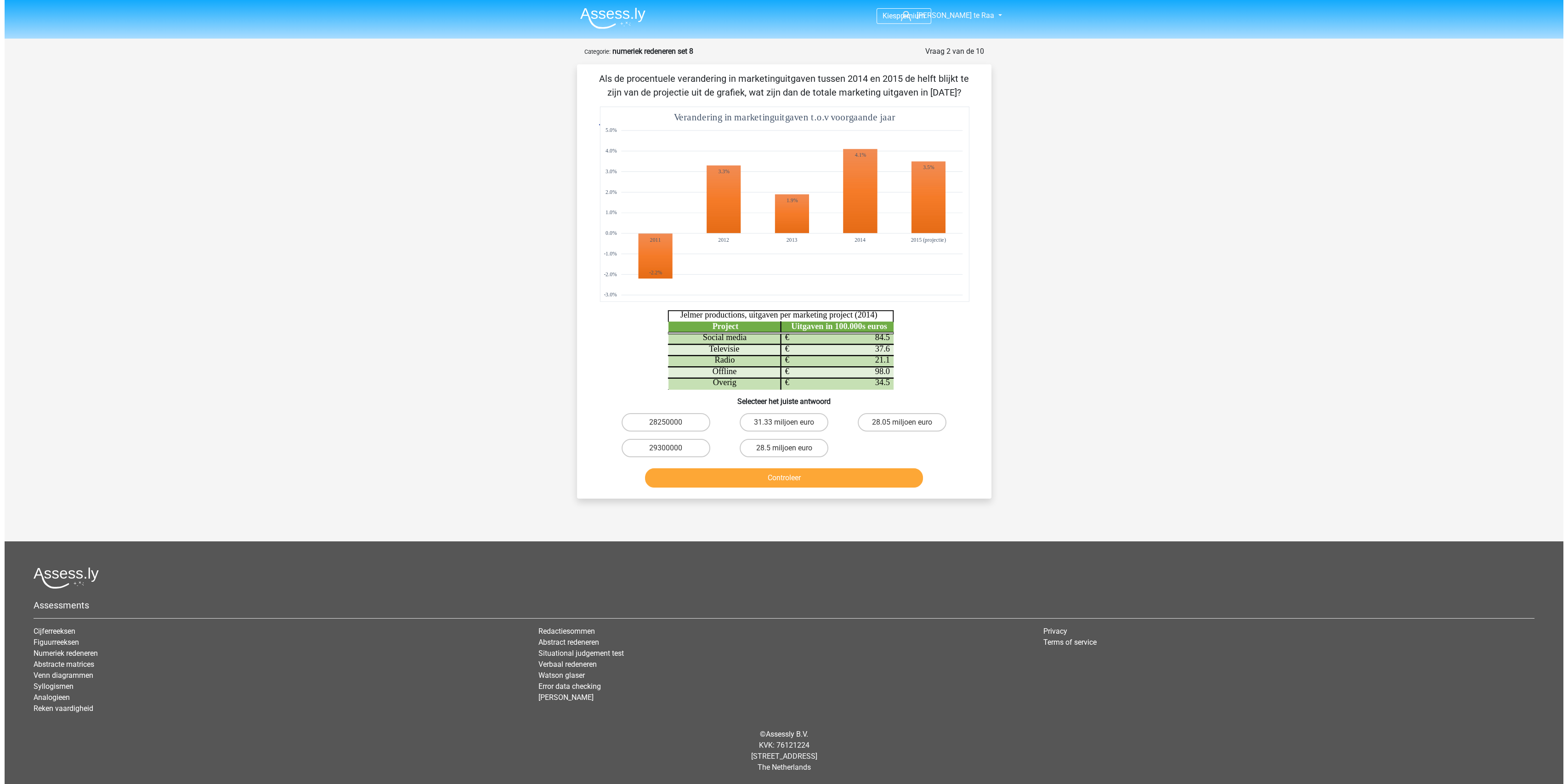
scroll to position [0, 0]
